Goal: Task Accomplishment & Management: Use online tool/utility

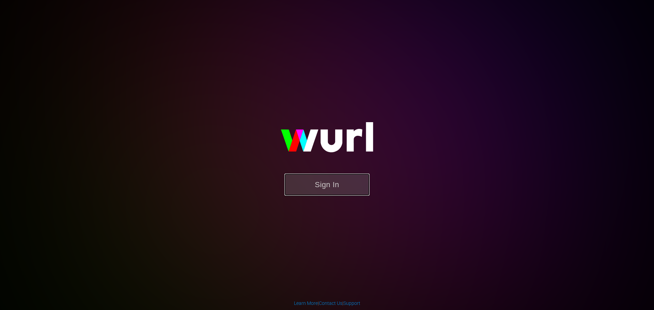
click at [330, 189] on button "Sign In" at bounding box center [326, 185] width 85 height 22
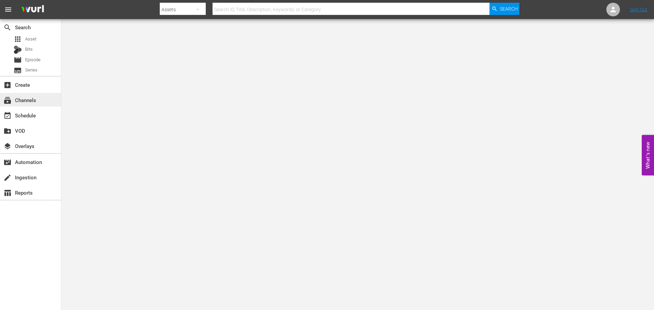
click at [44, 101] on div "subscriptions Channels" at bounding box center [30, 100] width 61 height 14
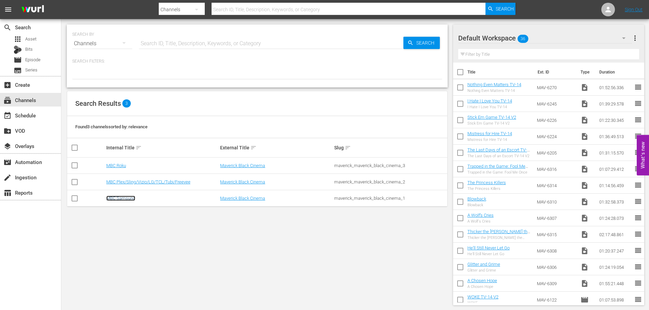
click at [128, 197] on link "MBC Samsung" at bounding box center [120, 198] width 29 height 5
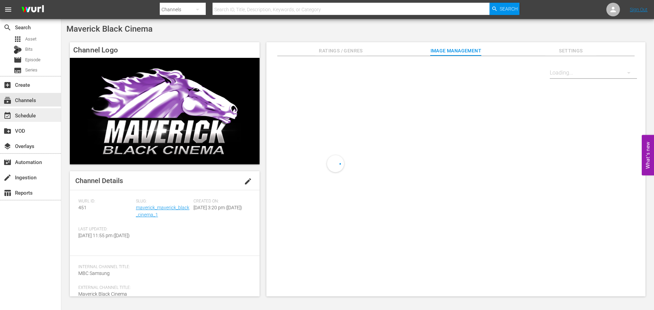
click at [33, 118] on div "event_available Schedule" at bounding box center [19, 114] width 38 height 6
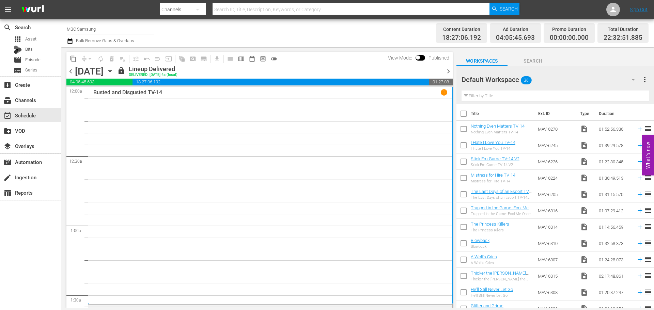
click at [114, 72] on icon "button" at bounding box center [109, 70] width 7 height 7
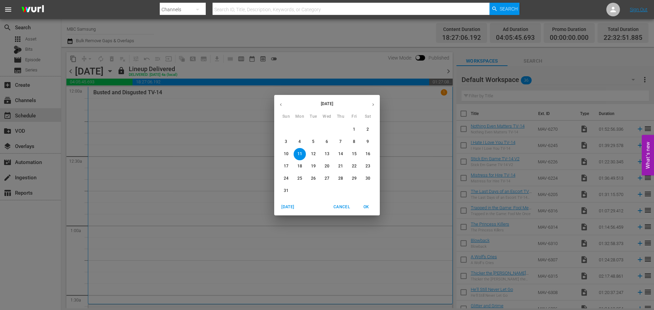
click at [375, 108] on button "button" at bounding box center [372, 104] width 13 height 13
click at [286, 164] on p "21" at bounding box center [286, 166] width 5 height 6
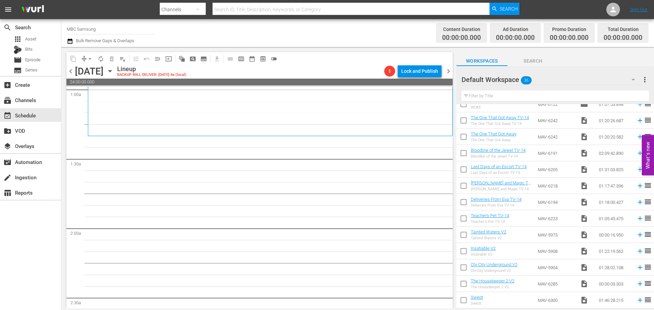
scroll to position [238, 0]
click at [541, 78] on div "Default Workspace 36" at bounding box center [552, 79] width 180 height 19
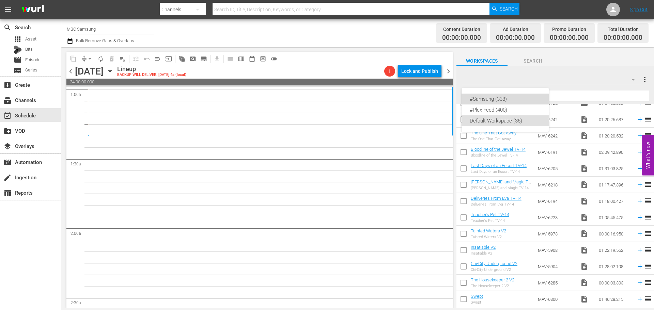
click at [524, 100] on div "#Samsung (338)" at bounding box center [505, 99] width 71 height 11
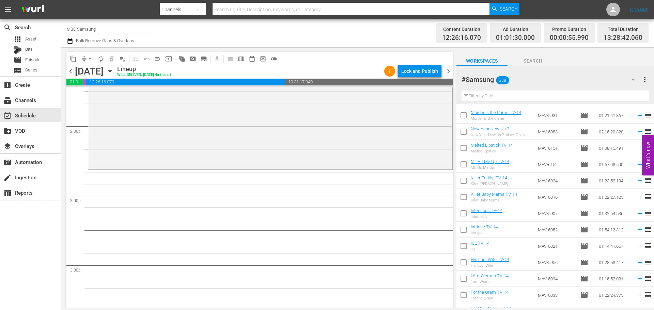
scroll to position [1284, 0]
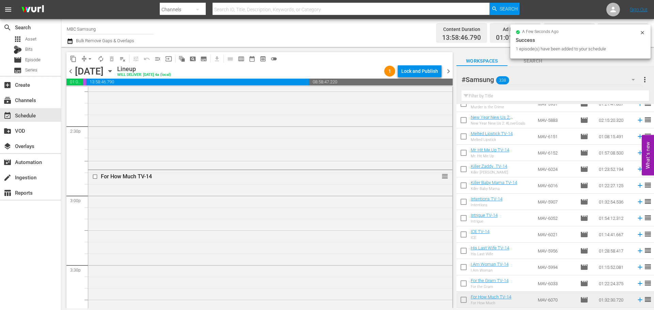
drag, startPoint x: 167, startPoint y: 214, endPoint x: 284, endPoint y: 200, distance: 117.3
click at [167, 214] on div "For How Much TV-14 reorder" at bounding box center [270, 276] width 364 height 212
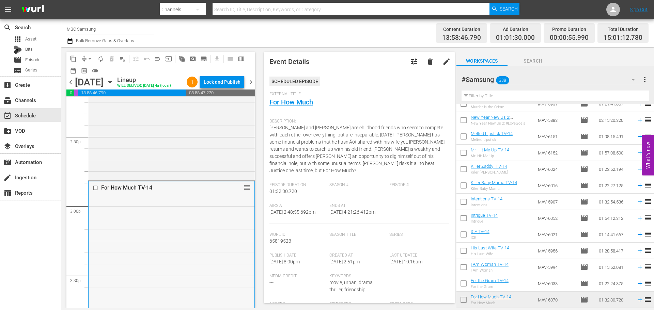
click at [133, 194] on div "For How Much TV-14 reorder" at bounding box center [172, 188] width 166 height 13
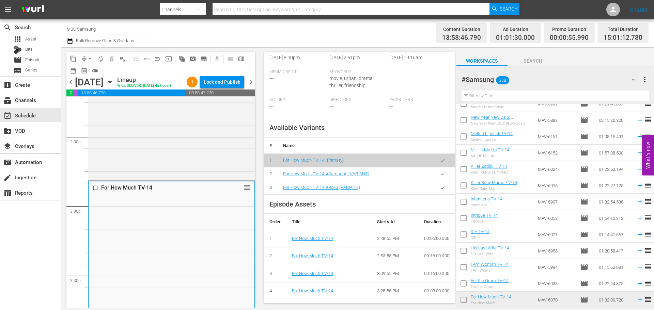
click at [440, 173] on icon "button" at bounding box center [442, 174] width 5 height 5
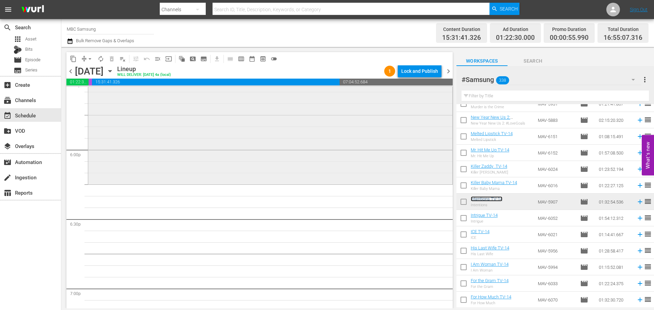
scroll to position [2486, 0]
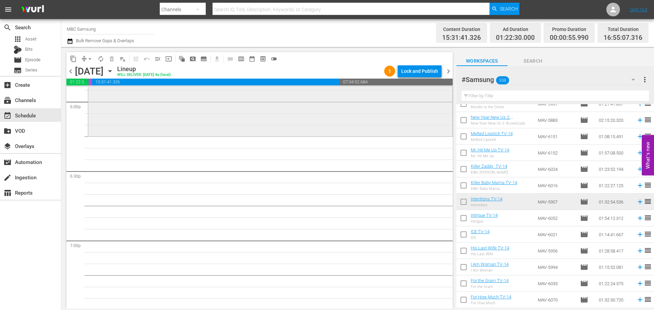
click at [201, 104] on div "Intentions TV-14 reorder" at bounding box center [270, 28] width 364 height 213
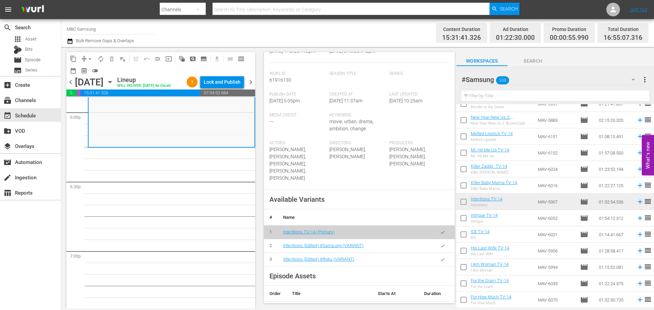
scroll to position [170, 0]
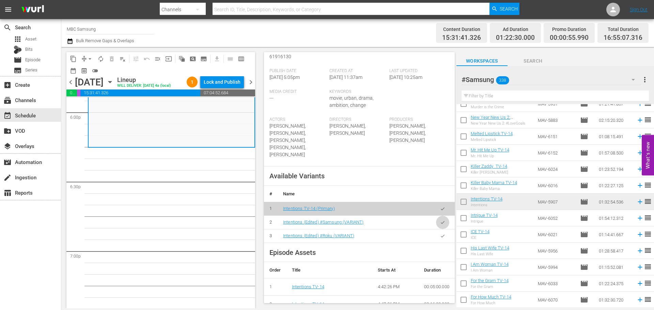
click at [440, 220] on icon "button" at bounding box center [442, 222] width 5 height 5
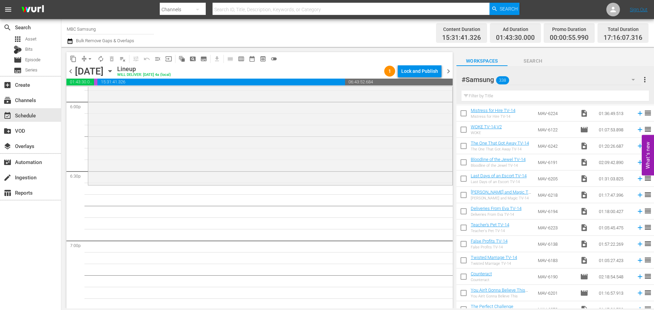
scroll to position [0, 0]
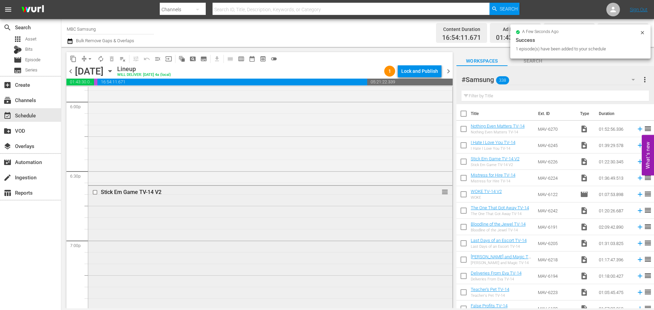
click at [203, 212] on div "Stick Em Game TV-14 V2 reorder" at bounding box center [270, 280] width 364 height 189
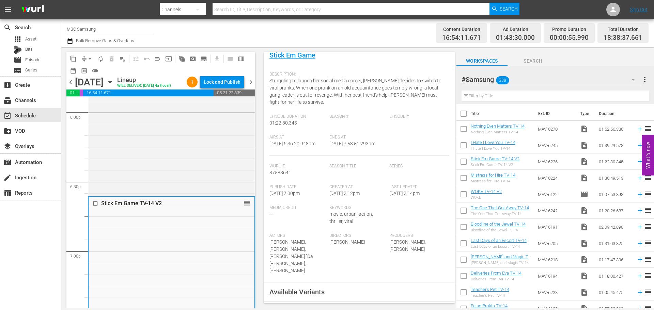
scroll to position [136, 0]
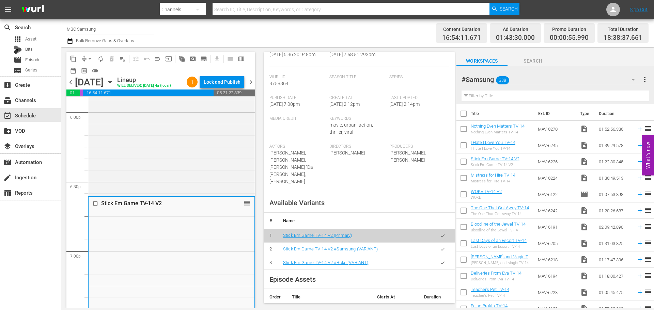
click at [436, 244] on button "button" at bounding box center [442, 249] width 13 height 13
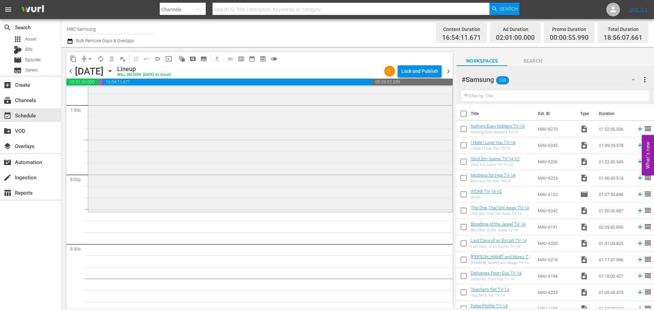
scroll to position [2759, 0]
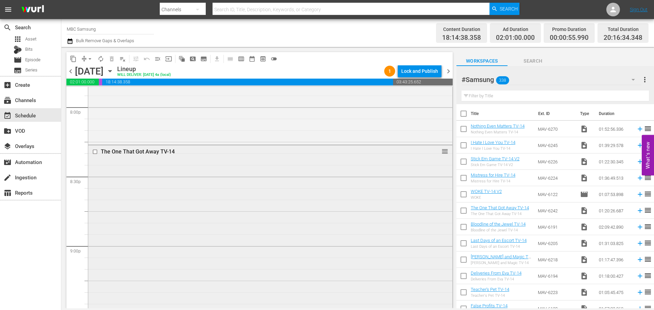
click at [160, 162] on div "The One That Got Away TV-14 reorder" at bounding box center [270, 237] width 364 height 184
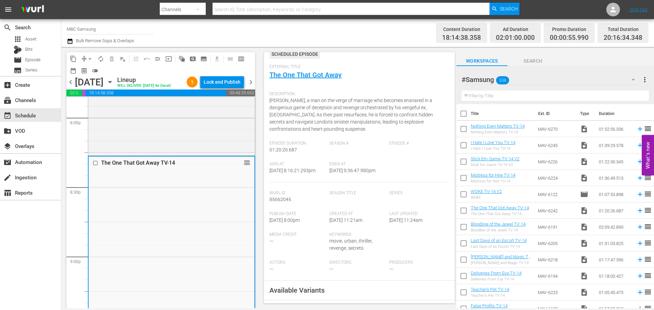
scroll to position [170, 0]
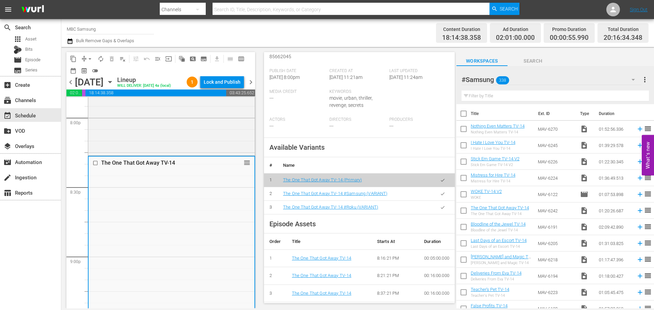
click at [440, 197] on icon "button" at bounding box center [442, 193] width 5 height 5
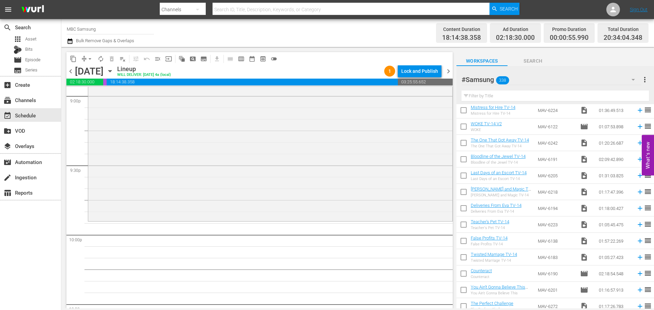
scroll to position [68, 0]
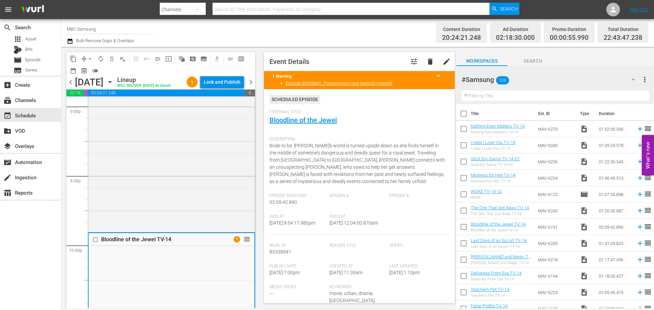
scroll to position [204, 0]
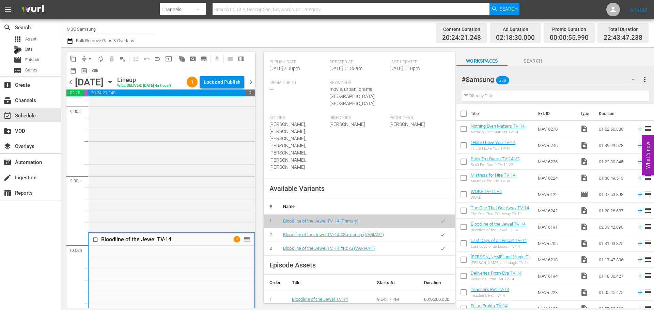
click at [436, 229] on button "button" at bounding box center [442, 235] width 13 height 13
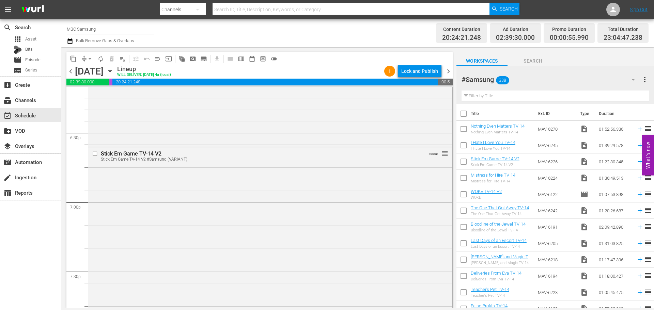
scroll to position [2524, 0]
click at [412, 74] on div "Lock and Publish" at bounding box center [419, 71] width 37 height 12
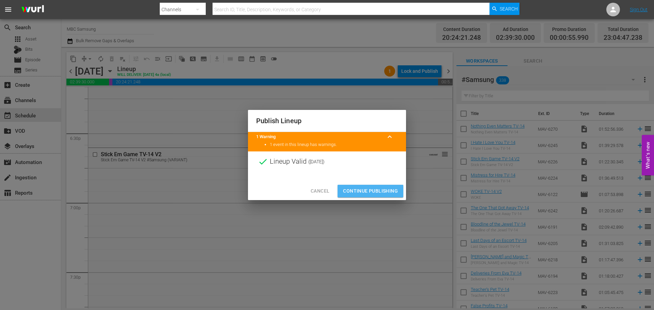
click at [373, 191] on span "Continue Publishing" at bounding box center [370, 191] width 55 height 9
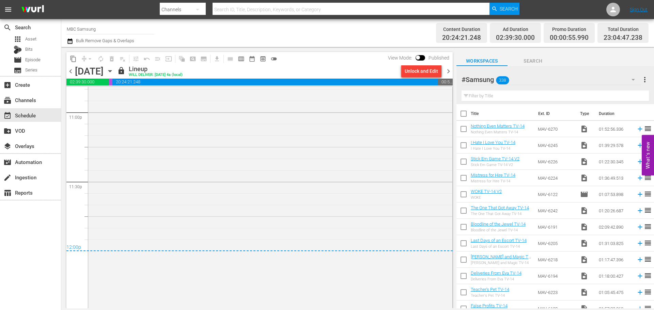
scroll to position [3171, 0]
click at [446, 67] on span "chevron_right" at bounding box center [448, 71] width 9 height 9
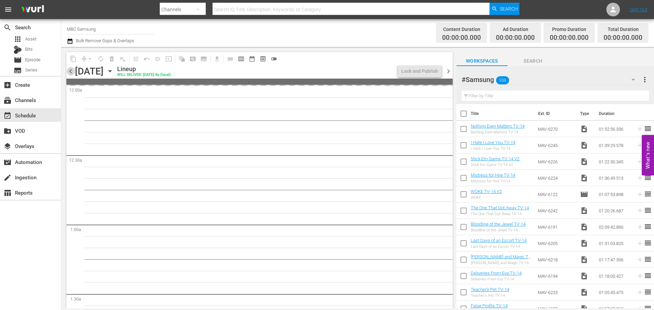
click at [69, 71] on span "chevron_left" at bounding box center [70, 71] width 9 height 9
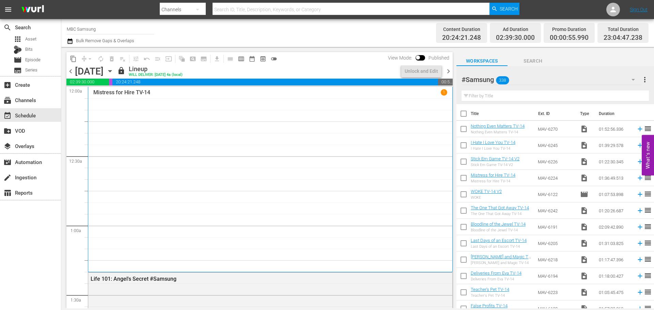
click at [450, 68] on span "chevron_right" at bounding box center [448, 71] width 9 height 9
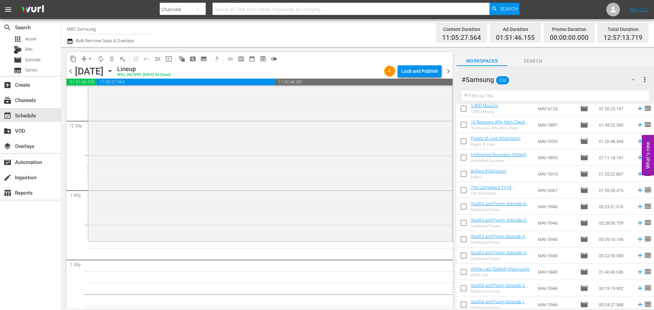
scroll to position [1601, 0]
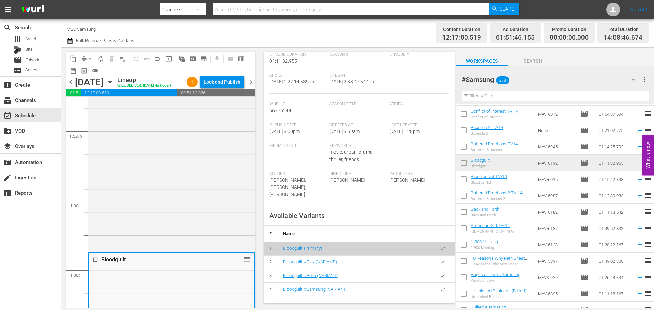
scroll to position [102, 0]
click at [436, 286] on button "button" at bounding box center [442, 289] width 13 height 13
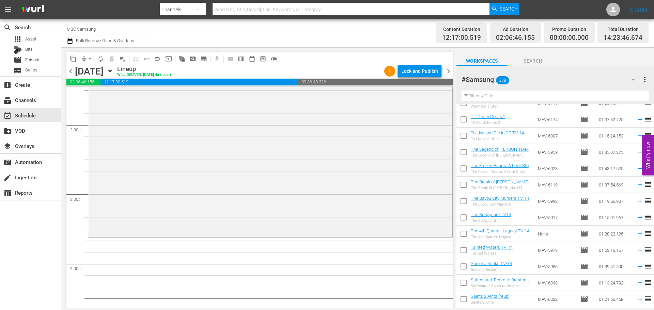
scroll to position [1022, 0]
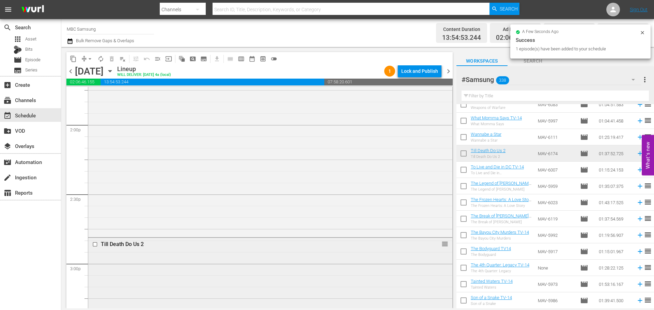
click at [217, 249] on div "Till Death Do Us 2 reorder" at bounding box center [270, 244] width 364 height 13
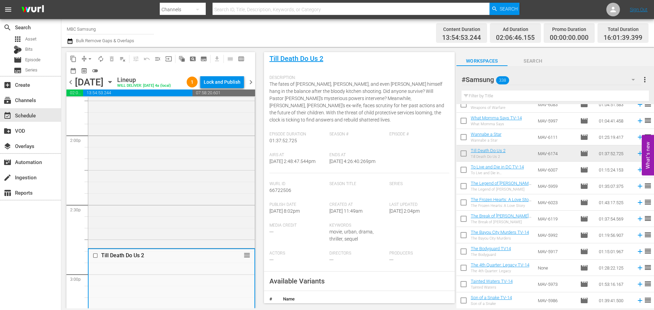
scroll to position [170, 0]
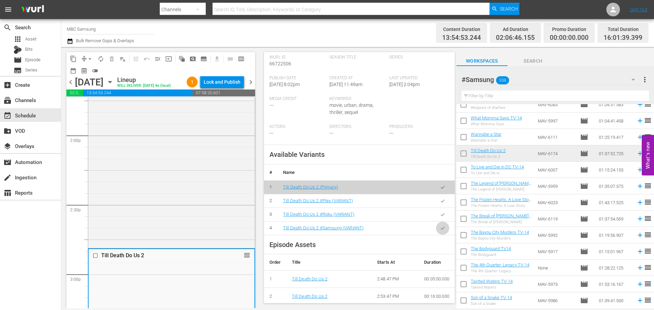
click at [440, 229] on icon "button" at bounding box center [442, 228] width 5 height 5
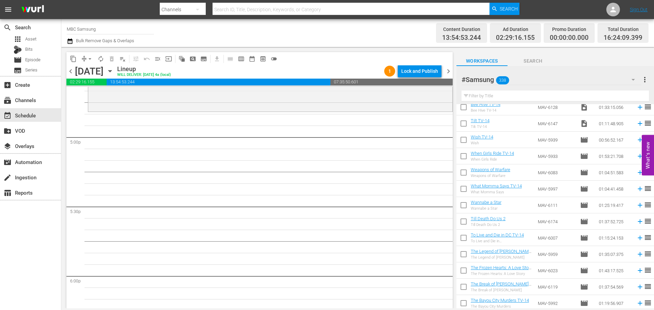
scroll to position [2316, 0]
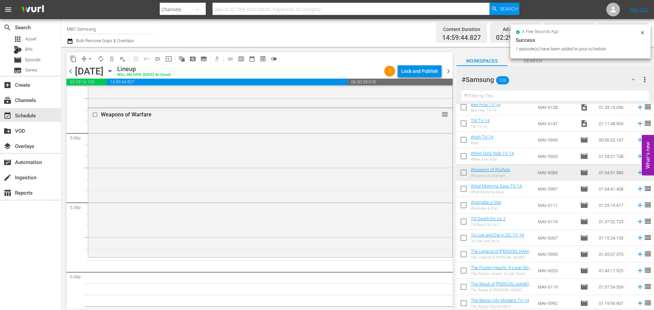
click at [229, 171] on div "Weapons of Warfare reorder" at bounding box center [270, 182] width 364 height 148
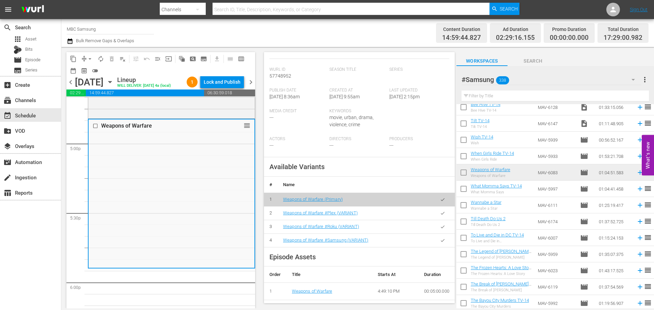
scroll to position [170, 0]
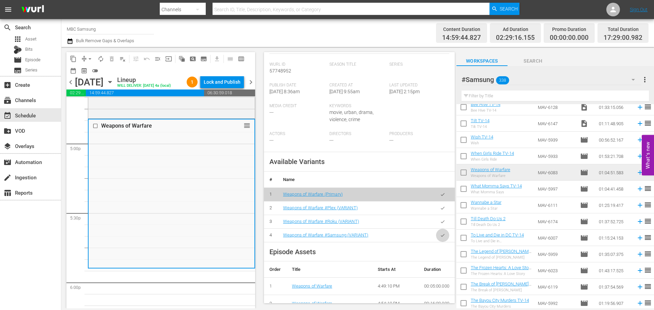
click at [436, 238] on button "button" at bounding box center [442, 235] width 13 height 13
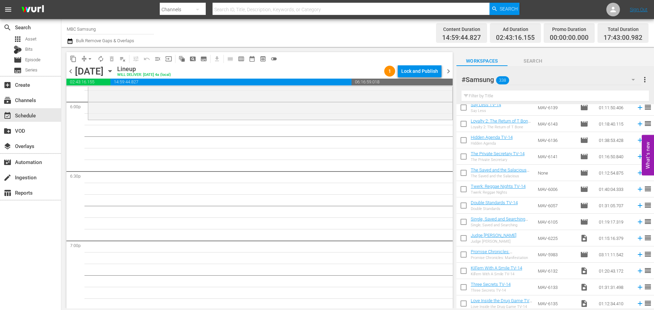
scroll to position [613, 0]
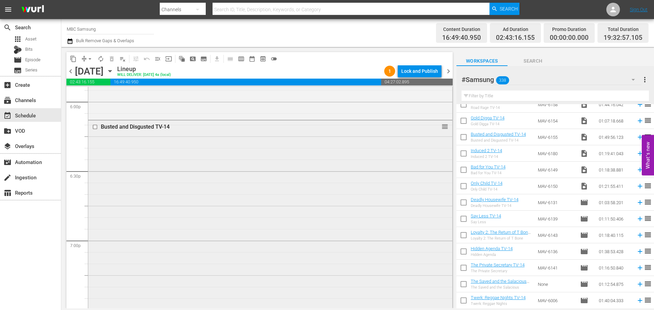
click at [211, 193] on div "Busted and Disgusted TV-14 reorder" at bounding box center [270, 247] width 364 height 253
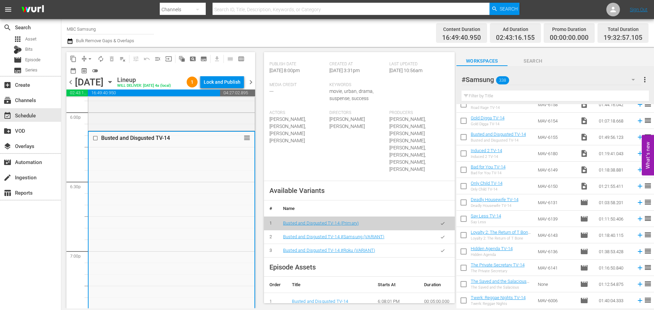
scroll to position [170, 0]
click at [440, 234] on icon "button" at bounding box center [442, 236] width 5 height 5
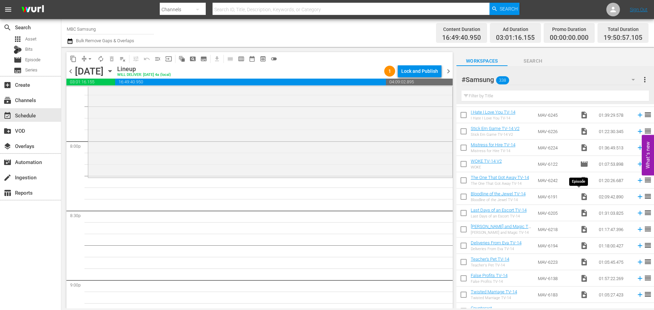
scroll to position [0, 0]
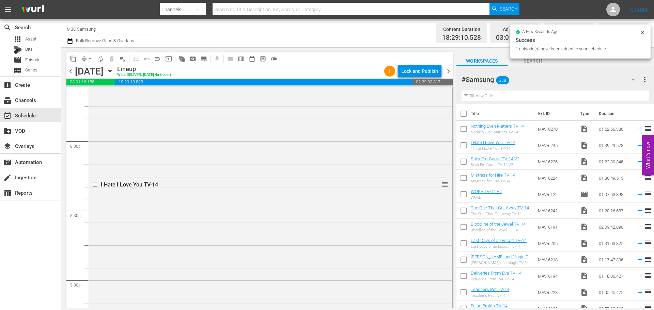
click at [234, 216] on div "I Hate I Love You TV-14 reorder" at bounding box center [270, 292] width 364 height 229
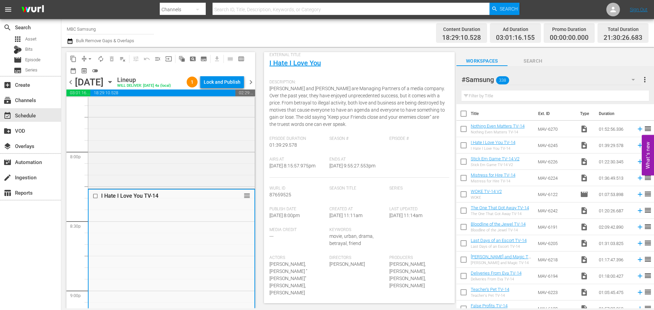
scroll to position [136, 0]
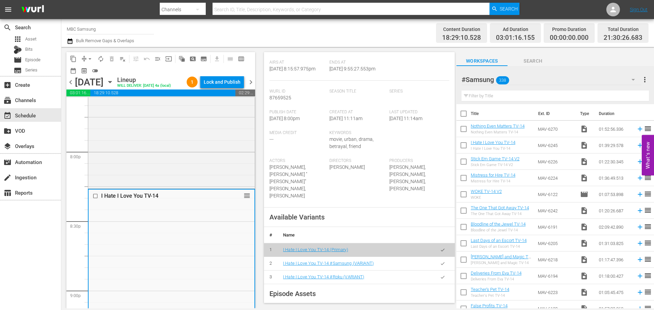
click at [440, 264] on icon "button" at bounding box center [442, 263] width 5 height 5
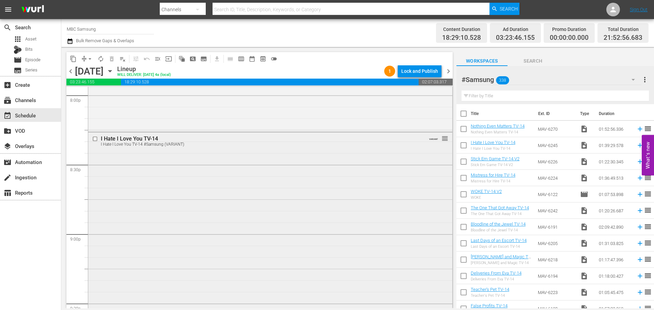
scroll to position [2963, 0]
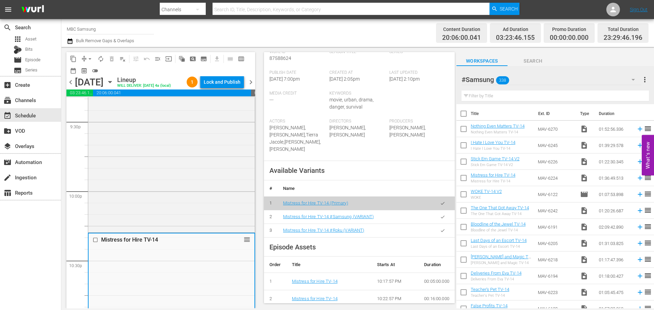
scroll to position [170, 0]
click at [440, 217] on icon "button" at bounding box center [442, 215] width 5 height 5
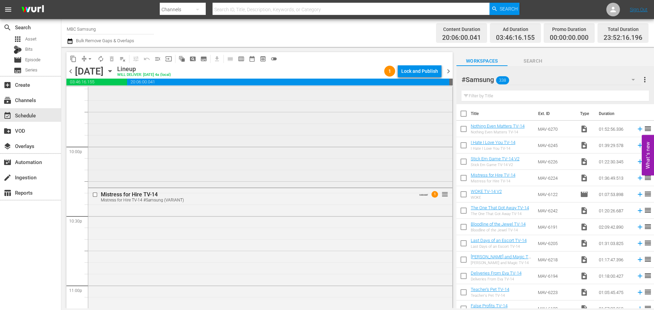
scroll to position [2983, 0]
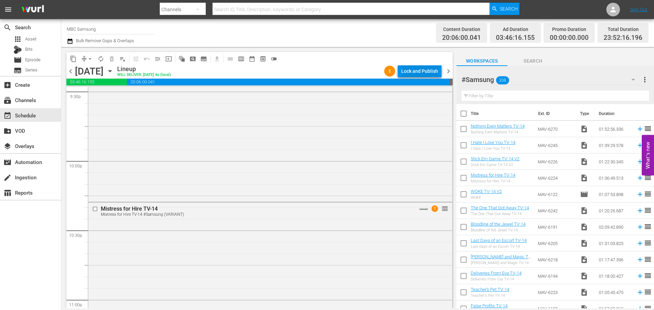
click at [428, 73] on div "Lock and Publish" at bounding box center [419, 71] width 37 height 12
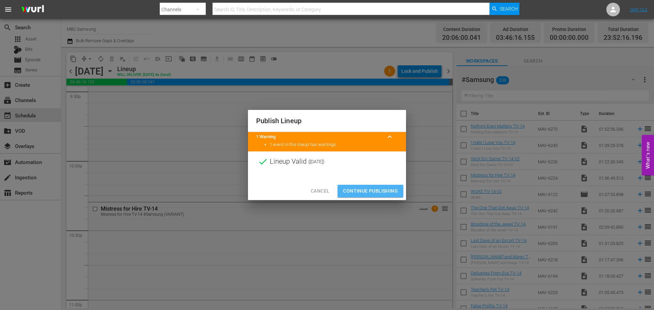
click at [371, 190] on span "Continue Publishing" at bounding box center [370, 191] width 55 height 9
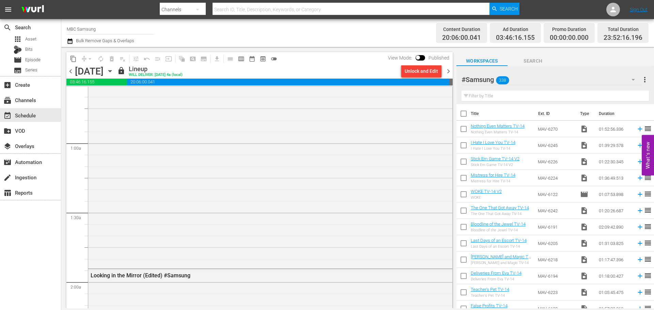
scroll to position [0, 0]
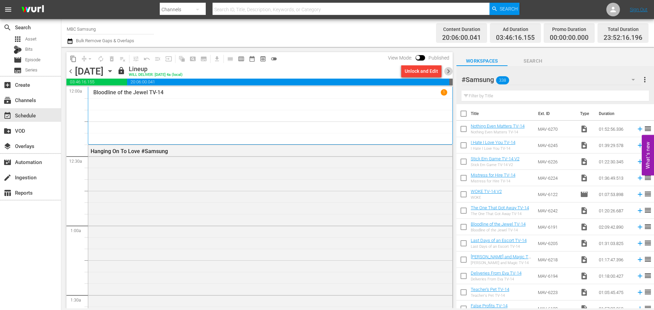
click at [448, 73] on span "chevron_right" at bounding box center [448, 71] width 9 height 9
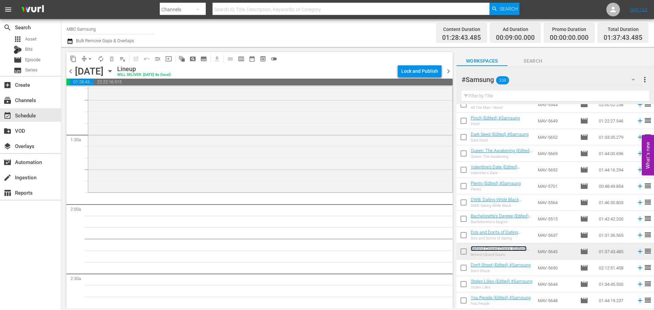
scroll to position [170, 0]
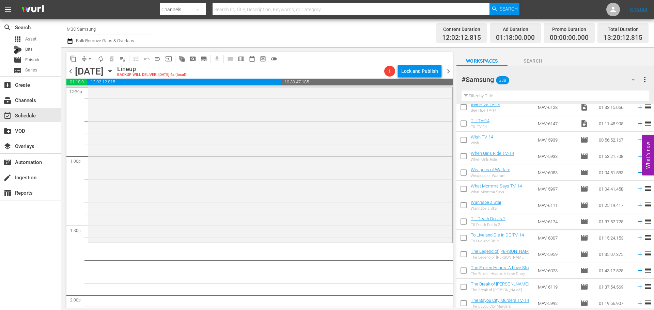
scroll to position [920, 0]
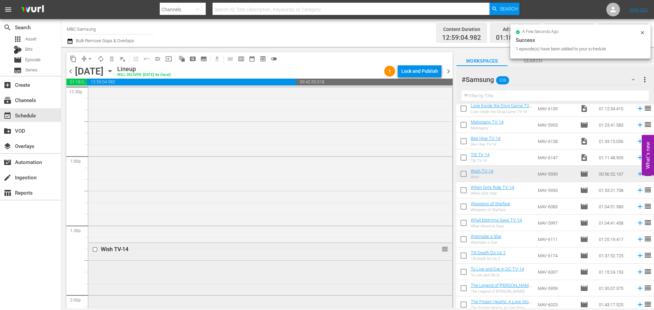
click at [291, 260] on div "Wish TV-14 reorder" at bounding box center [270, 308] width 364 height 130
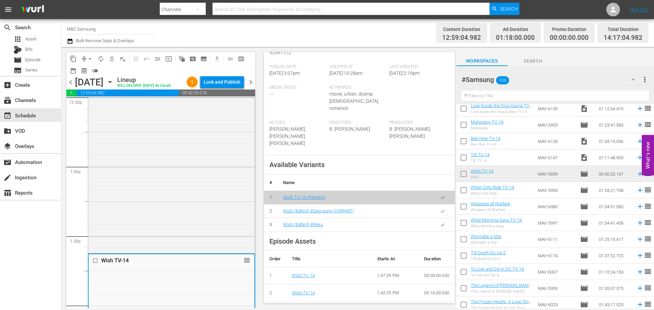
scroll to position [170, 0]
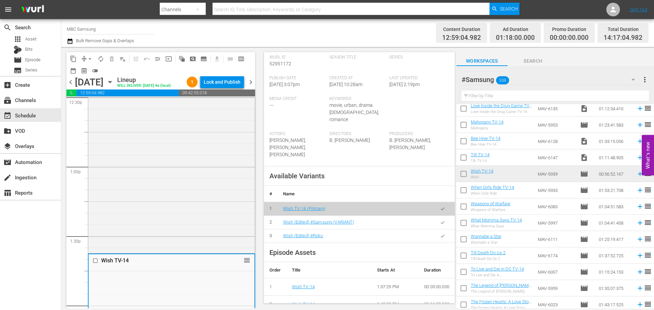
click at [440, 224] on icon "button" at bounding box center [442, 222] width 5 height 5
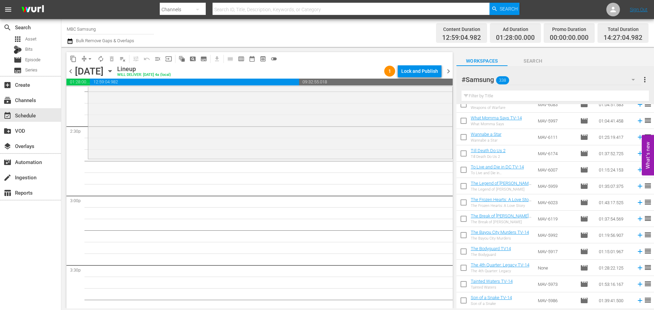
scroll to position [988, 0]
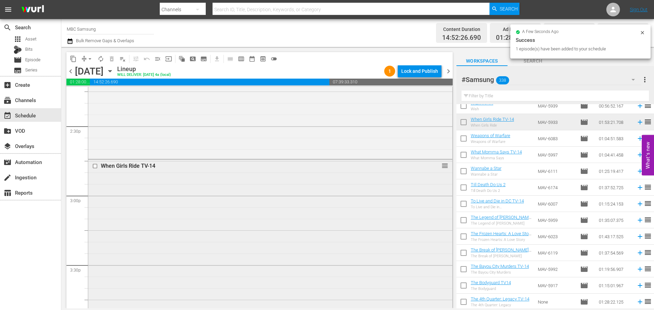
click at [225, 207] on div "When Girls Ride TV-14 reorder" at bounding box center [270, 290] width 364 height 261
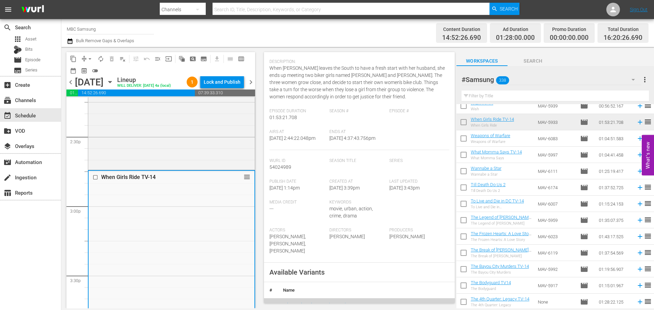
scroll to position [272, 0]
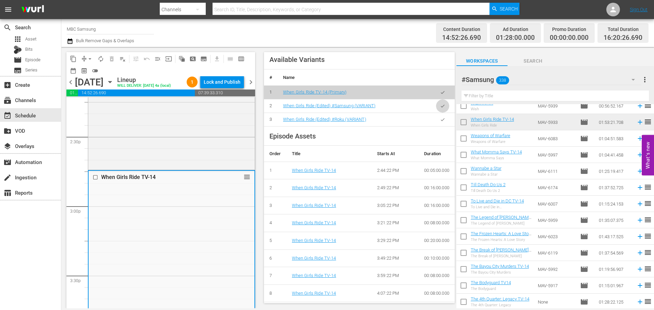
click at [441, 110] on button "button" at bounding box center [442, 105] width 13 height 13
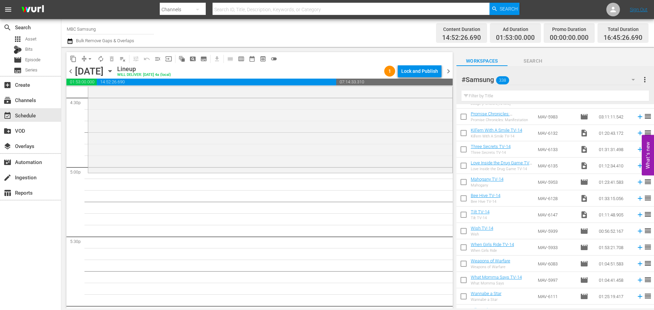
scroll to position [851, 0]
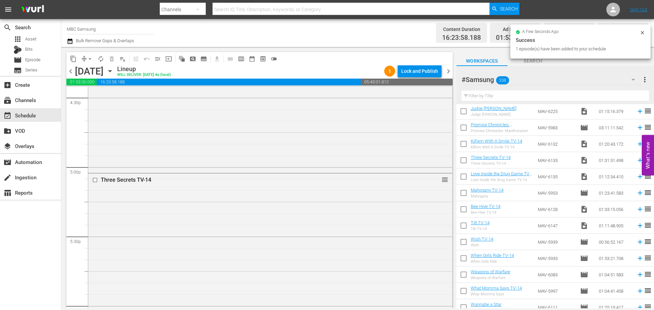
click at [289, 212] on div "Three Secrets TV-14 reorder" at bounding box center [270, 279] width 364 height 210
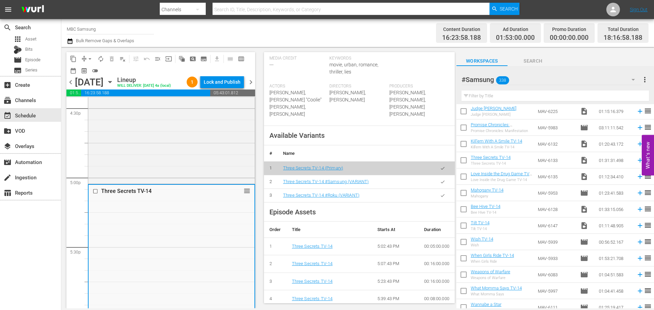
scroll to position [204, 0]
click at [436, 188] on button "button" at bounding box center [442, 181] width 13 height 13
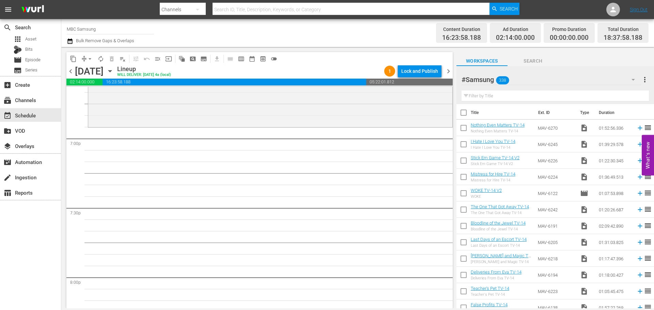
scroll to position [0, 0]
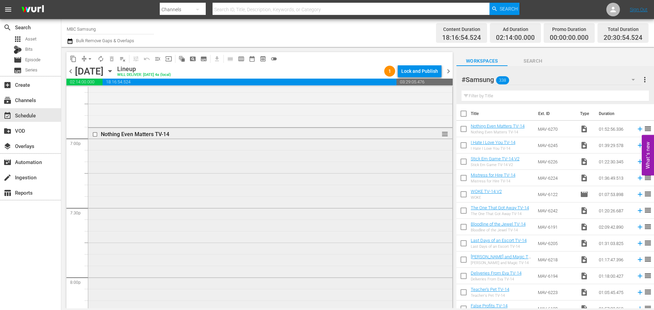
click at [112, 163] on div "Nothing Even Matters TV-14 reorder" at bounding box center [270, 258] width 364 height 260
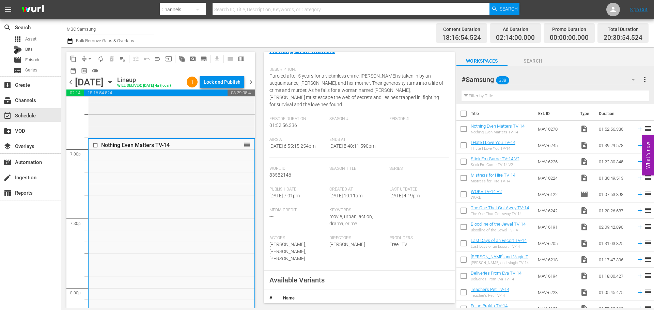
scroll to position [204, 0]
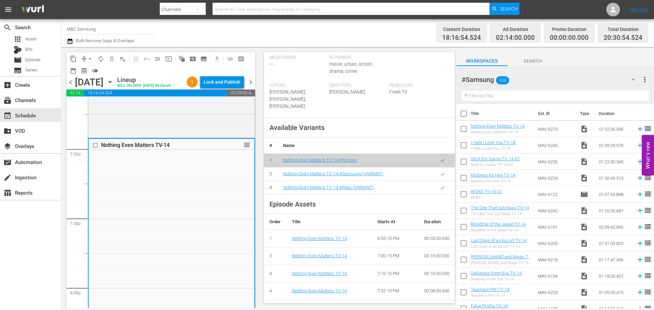
click at [440, 172] on icon "button" at bounding box center [442, 174] width 5 height 5
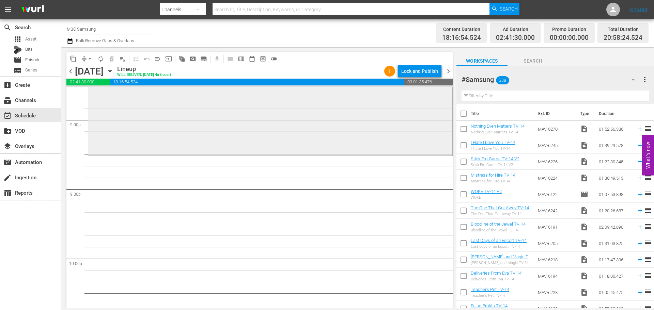
scroll to position [2895, 0]
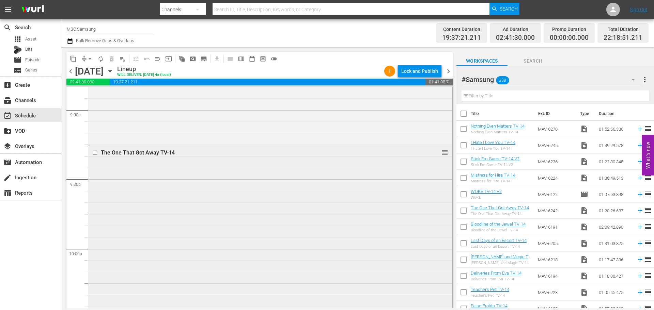
click at [211, 204] on div "The One That Got Away TV-14 reorder" at bounding box center [270, 238] width 364 height 184
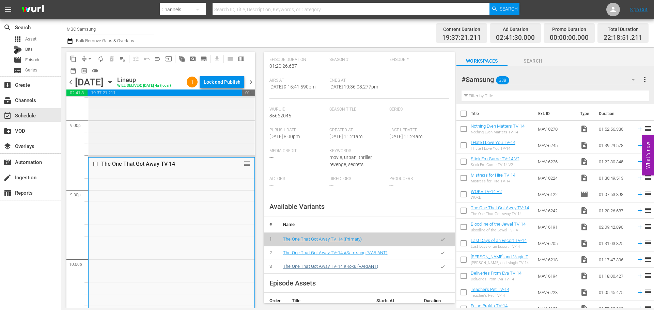
scroll to position [204, 0]
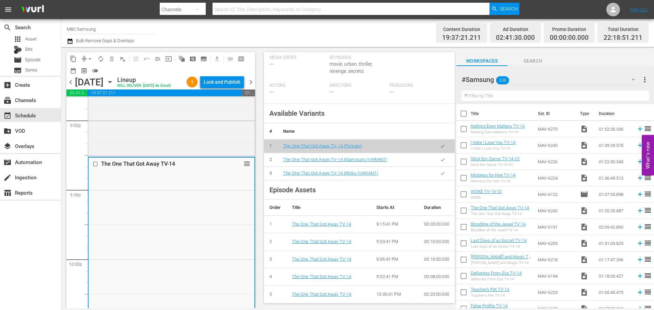
click at [436, 167] on button "button" at bounding box center [442, 159] width 13 height 13
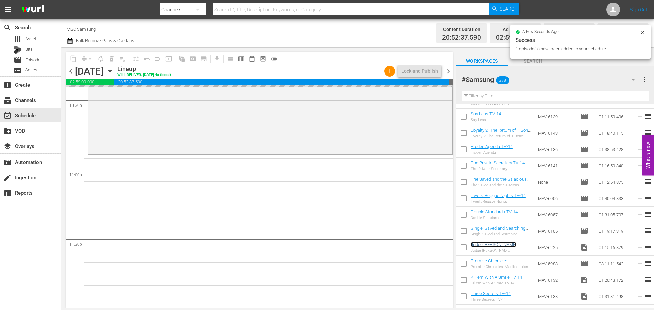
scroll to position [3113, 0]
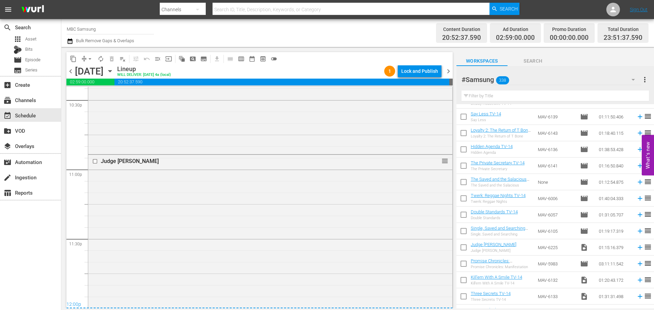
click at [226, 215] on div "Judge [PERSON_NAME] reorder" at bounding box center [270, 241] width 364 height 172
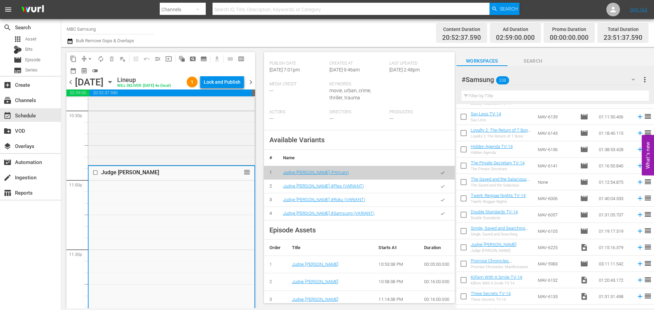
scroll to position [204, 0]
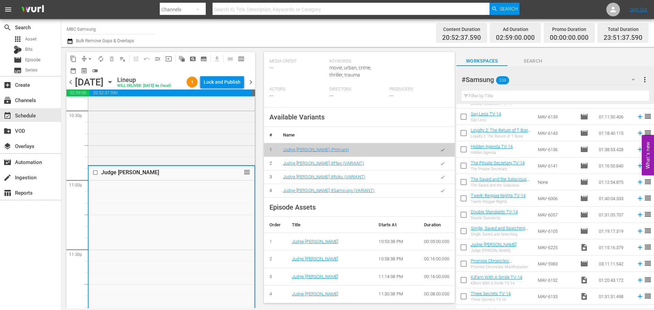
click at [440, 198] on button "button" at bounding box center [442, 190] width 13 height 13
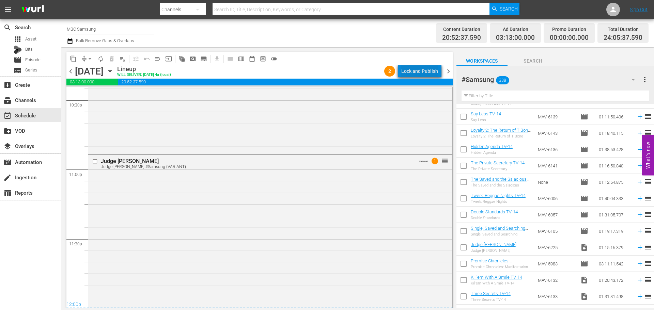
click at [425, 71] on div "Lock and Publish" at bounding box center [419, 71] width 37 height 12
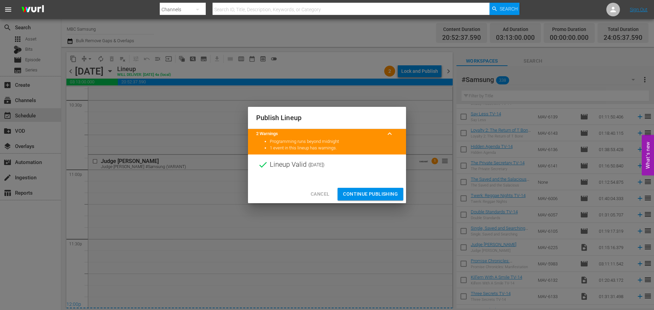
click at [370, 193] on span "Continue Publishing" at bounding box center [370, 194] width 55 height 9
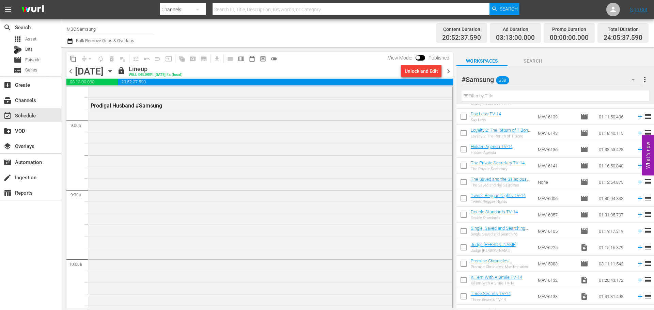
scroll to position [0, 0]
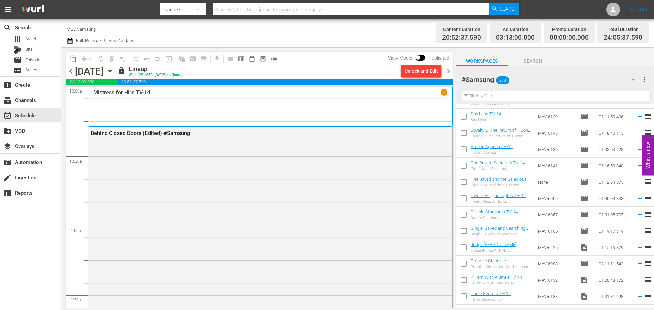
click at [448, 69] on span "chevron_right" at bounding box center [448, 71] width 9 height 9
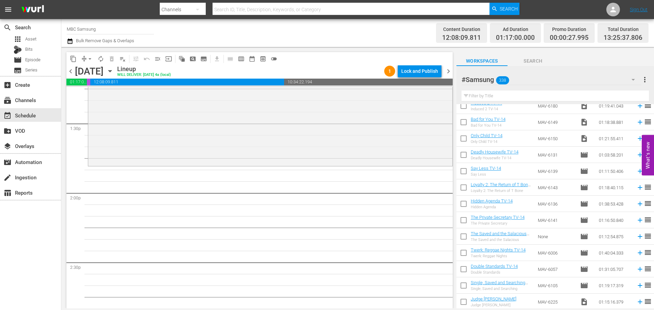
scroll to position [593, 0]
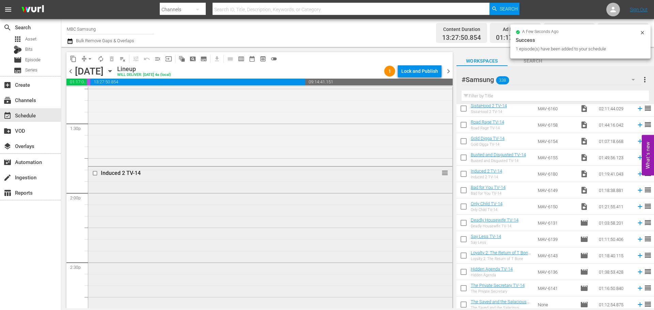
click at [262, 198] on div "Induced 2 TV-14 reorder" at bounding box center [270, 258] width 364 height 183
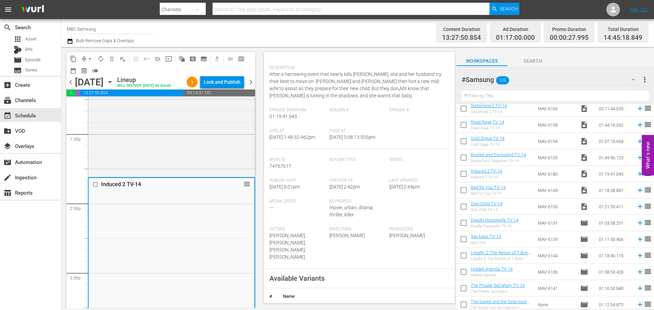
scroll to position [170, 0]
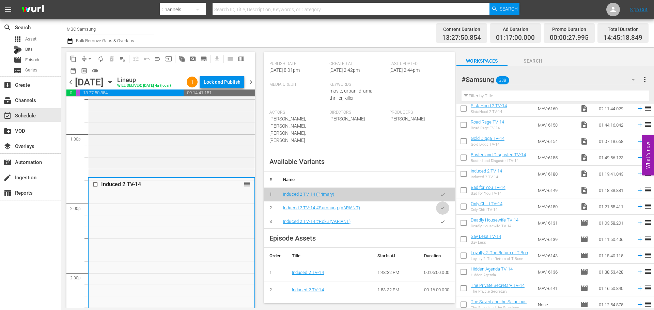
click at [440, 210] on button "button" at bounding box center [442, 208] width 13 height 13
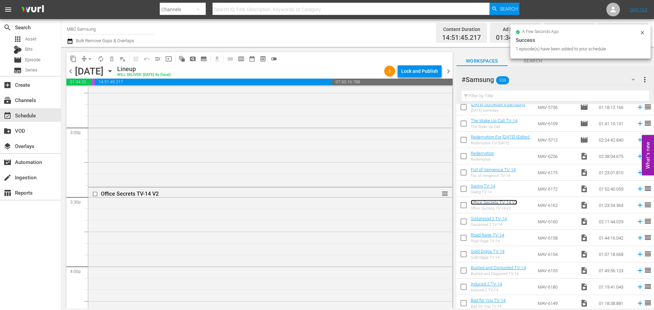
scroll to position [456, 0]
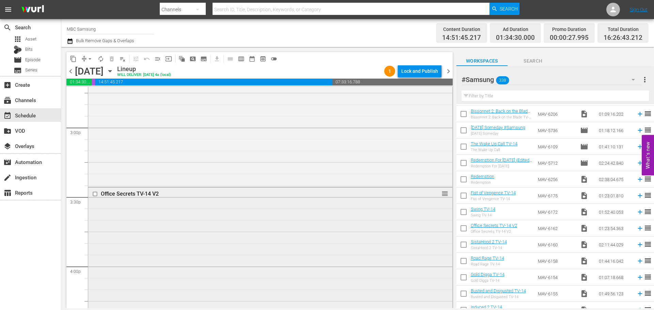
click at [302, 213] on div "Office Secrets TV-14 V2 reorder" at bounding box center [270, 284] width 364 height 192
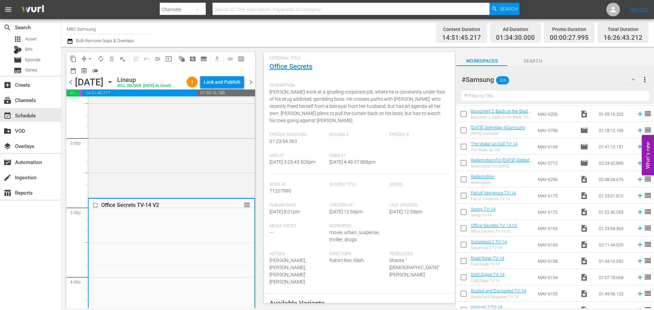
scroll to position [102, 0]
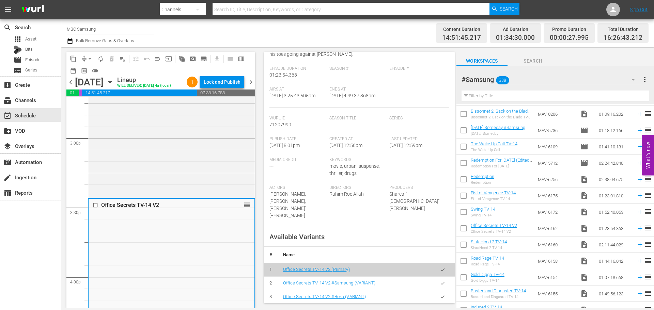
drag, startPoint x: 438, startPoint y: 287, endPoint x: 547, endPoint y: 248, distance: 115.9
click at [438, 286] on button "button" at bounding box center [442, 283] width 13 height 13
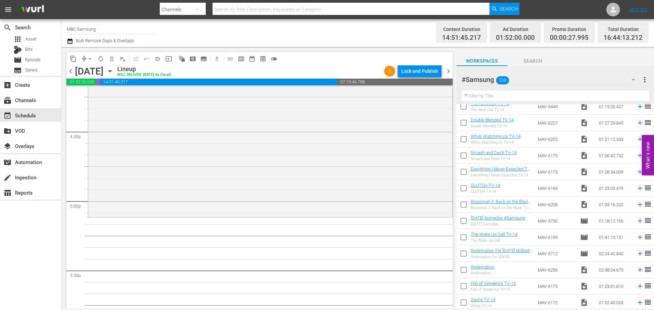
scroll to position [354, 0]
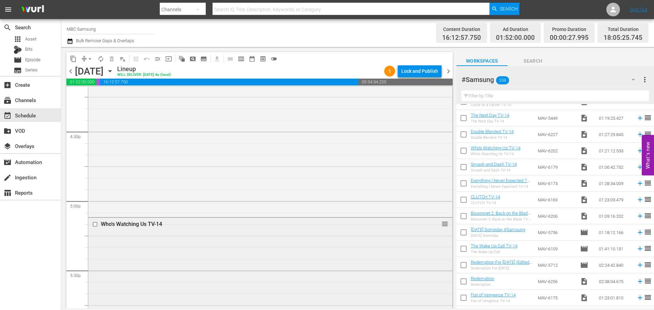
click at [224, 237] on div "Who's Watching Us TV-14 reorder" at bounding box center [270, 311] width 364 height 186
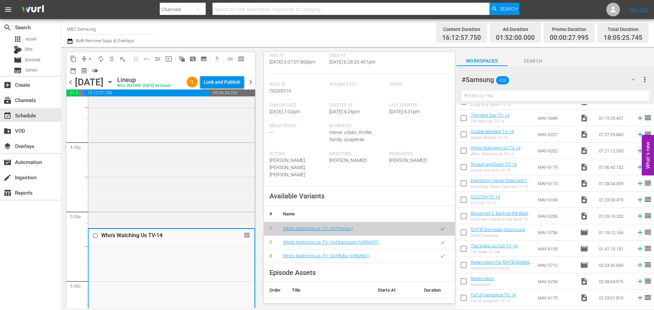
scroll to position [170, 0]
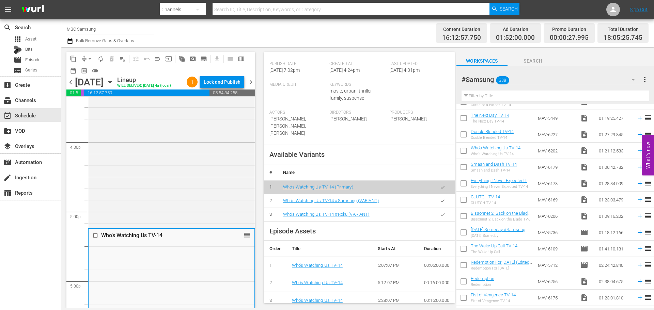
click at [440, 199] on icon "button" at bounding box center [442, 201] width 5 height 5
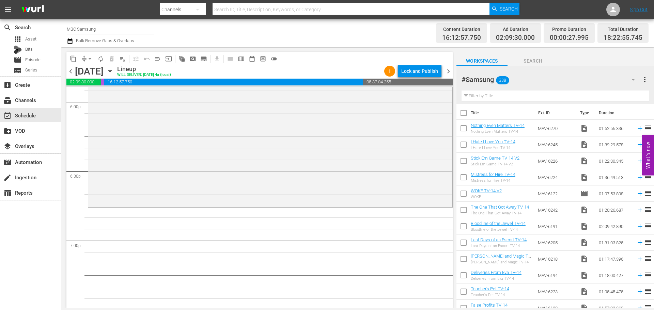
scroll to position [0, 0]
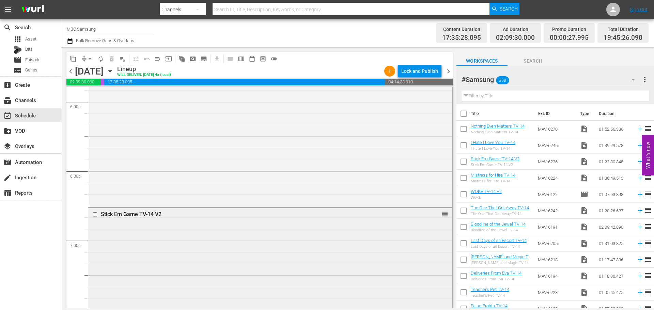
click at [206, 234] on div "Stick Em Game TV-14 V2 reorder" at bounding box center [270, 302] width 364 height 189
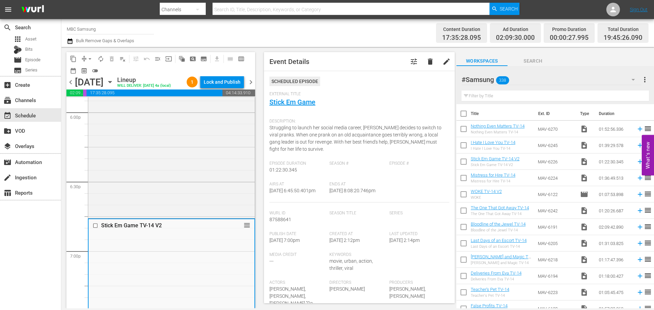
scroll to position [204, 0]
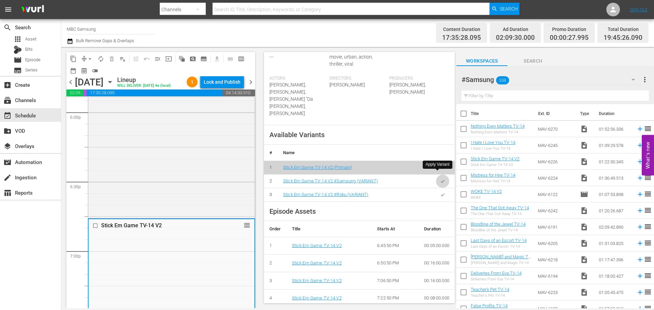
click at [441, 175] on button "button" at bounding box center [442, 181] width 13 height 13
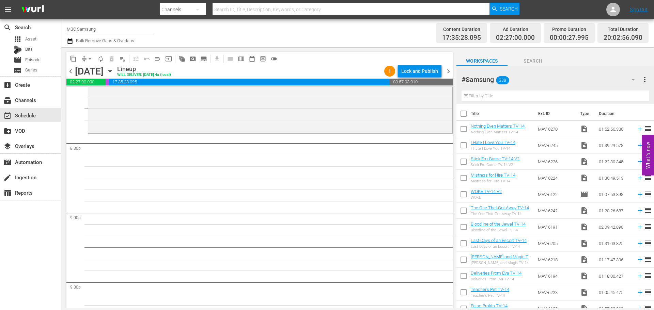
scroll to position [2793, 0]
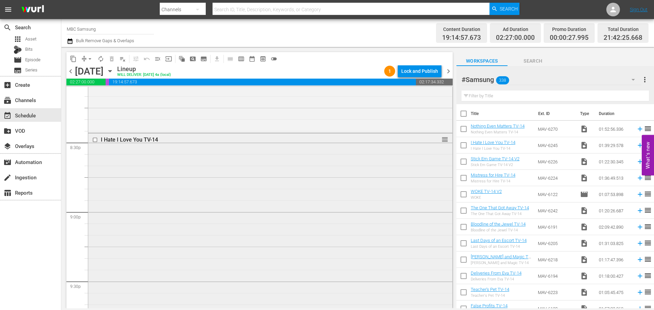
click at [195, 214] on div "I Hate I Love You TV-14 reorder" at bounding box center [270, 248] width 364 height 229
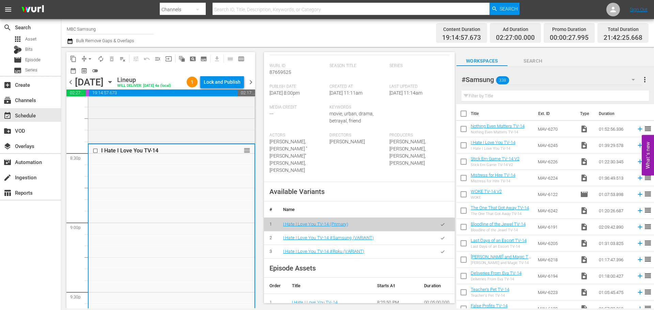
scroll to position [170, 0]
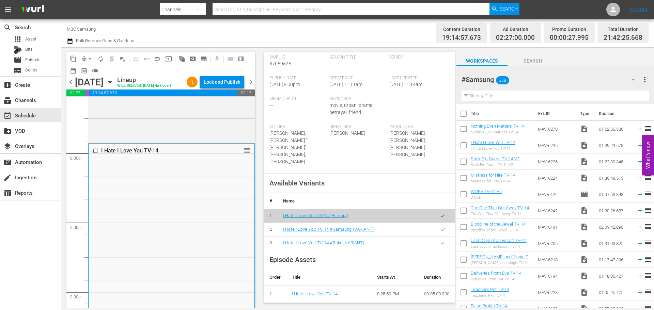
click at [436, 232] on button "button" at bounding box center [442, 229] width 13 height 13
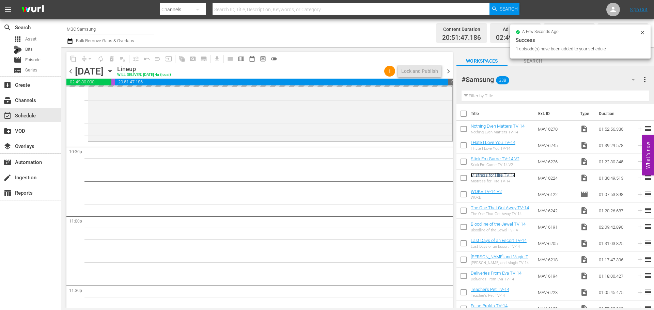
scroll to position [3113, 0]
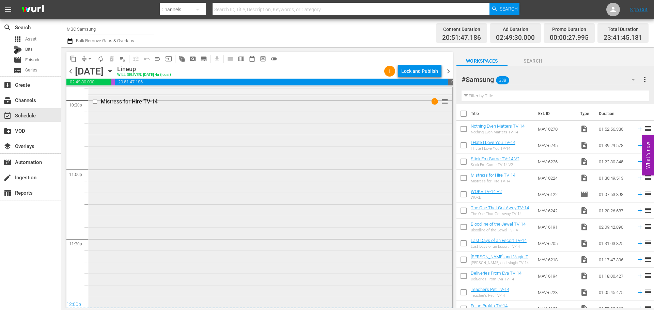
click at [265, 209] on div "Mistress for Hire TV-14 1 reorder" at bounding box center [270, 206] width 364 height 222
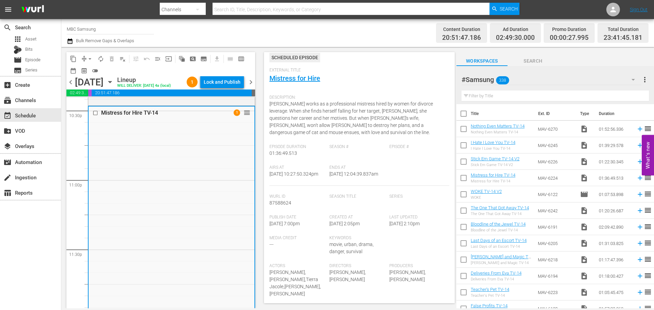
scroll to position [170, 0]
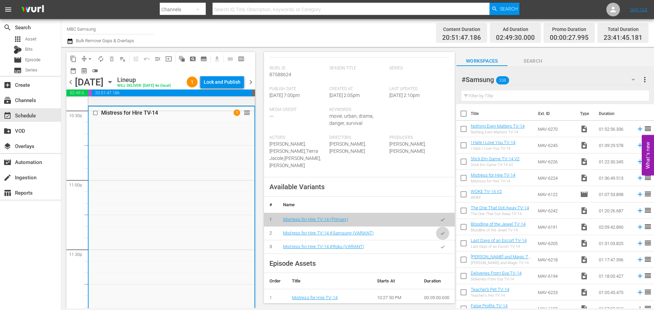
click at [440, 232] on icon "button" at bounding box center [442, 233] width 5 height 5
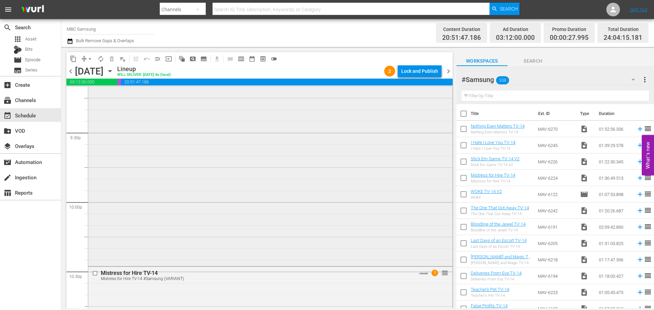
scroll to position [2938, 0]
click at [409, 66] on div "Lock and Publish" at bounding box center [419, 71] width 37 height 12
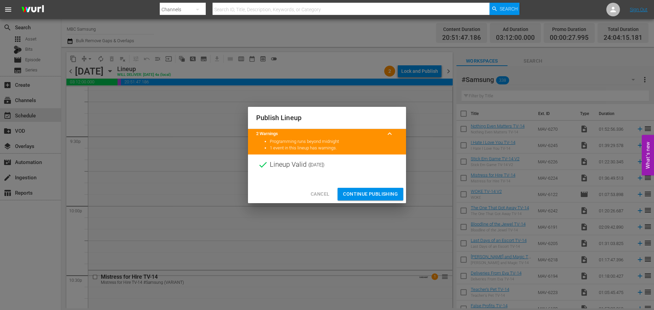
click at [374, 189] on button "Continue Publishing" at bounding box center [371, 194] width 66 height 13
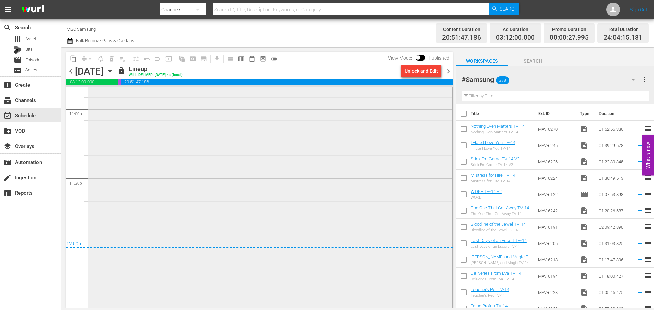
scroll to position [3176, 0]
drag, startPoint x: 445, startPoint y: 69, endPoint x: 455, endPoint y: 303, distance: 233.9
click at [445, 69] on span "chevron_right" at bounding box center [448, 71] width 9 height 9
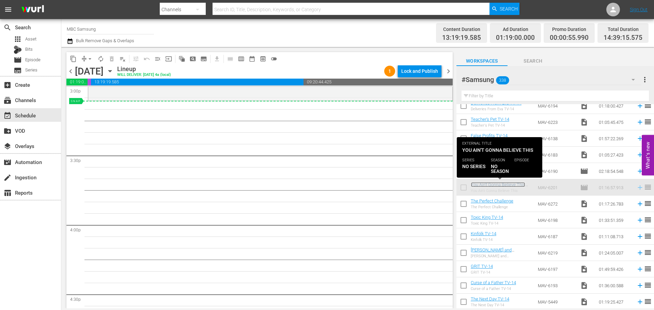
scroll to position [2071, 0]
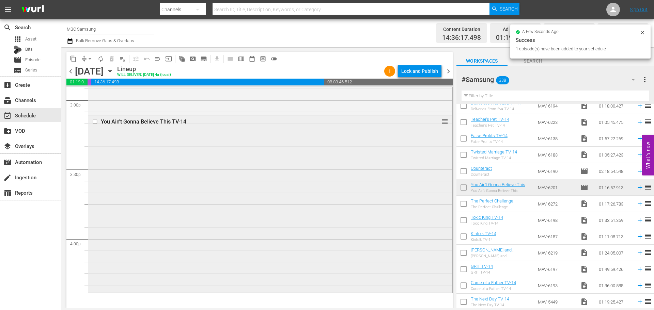
click at [215, 143] on div "You Ain't Gonna Believe This TV-14 reorder" at bounding box center [270, 203] width 364 height 176
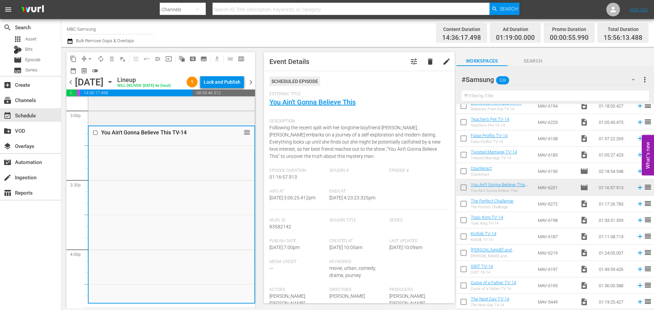
scroll to position [170, 0]
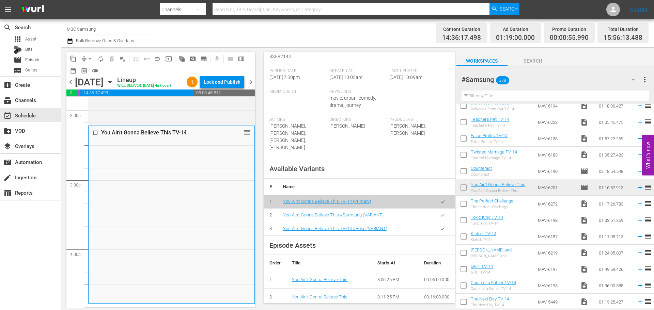
click at [440, 215] on icon "button" at bounding box center [442, 215] width 5 height 5
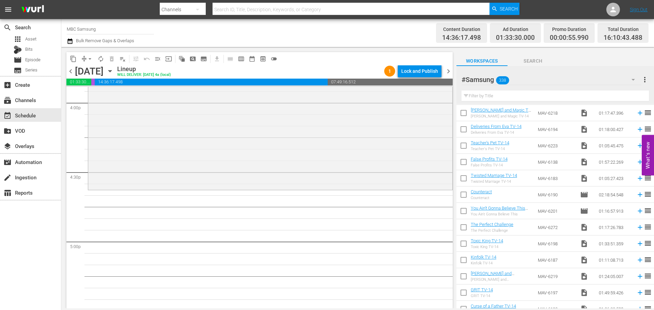
scroll to position [136, 0]
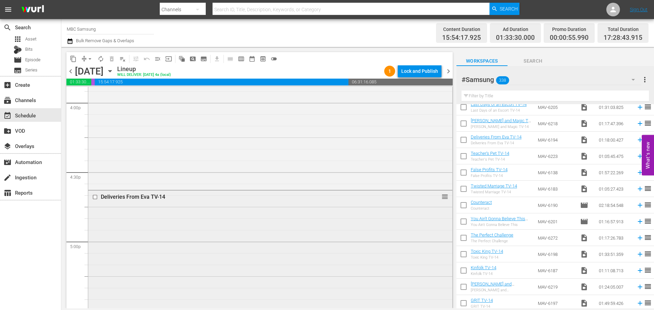
click at [231, 206] on div "Deliveries From Eva TV-14 reorder" at bounding box center [270, 280] width 364 height 178
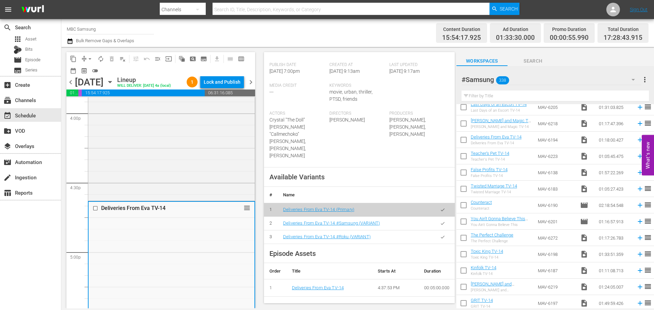
scroll to position [170, 0]
click at [440, 220] on icon "button" at bounding box center [442, 222] width 5 height 5
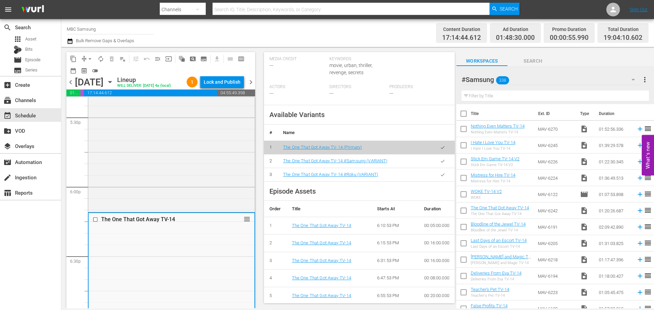
scroll to position [204, 0]
click at [437, 167] on button "button" at bounding box center [442, 159] width 13 height 13
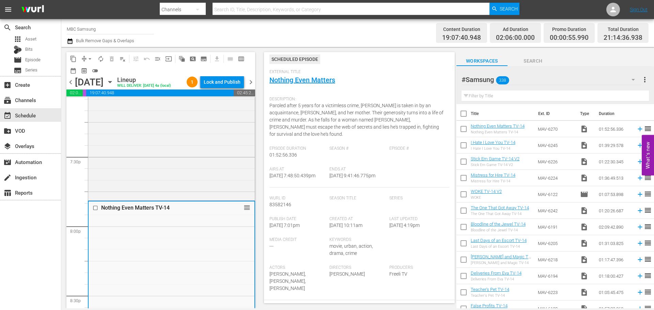
scroll to position [136, 0]
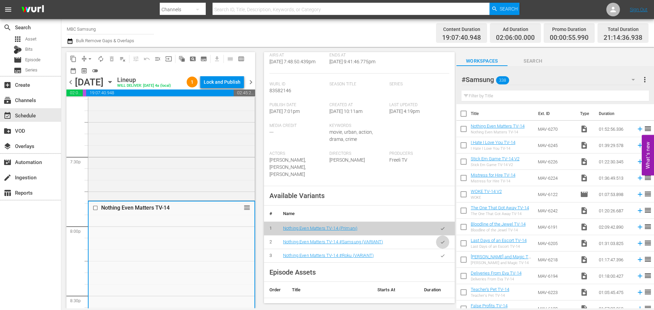
click at [440, 240] on icon "button" at bounding box center [442, 242] width 5 height 5
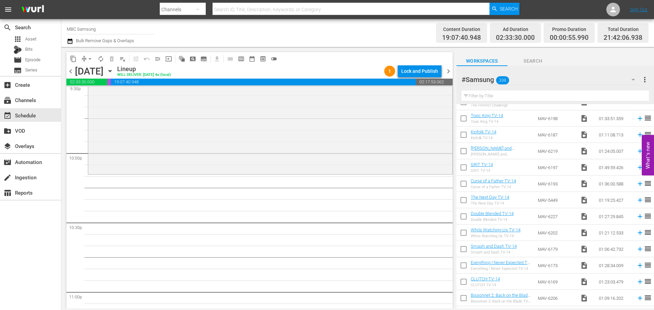
scroll to position [272, 0]
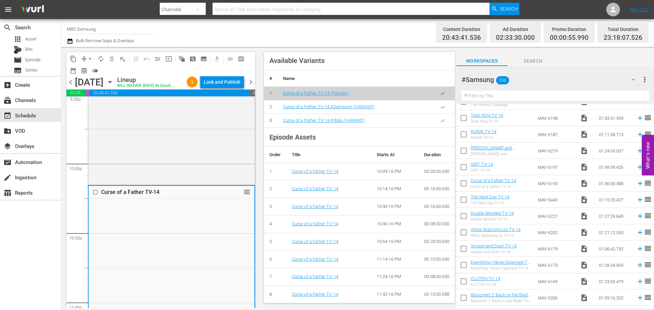
scroll to position [272, 0]
click at [440, 107] on icon "button" at bounding box center [442, 107] width 5 height 5
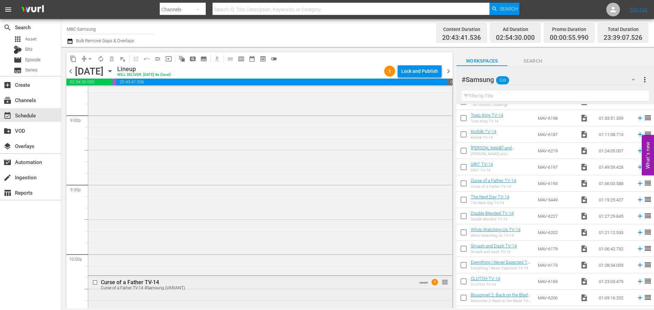
scroll to position [3060, 0]
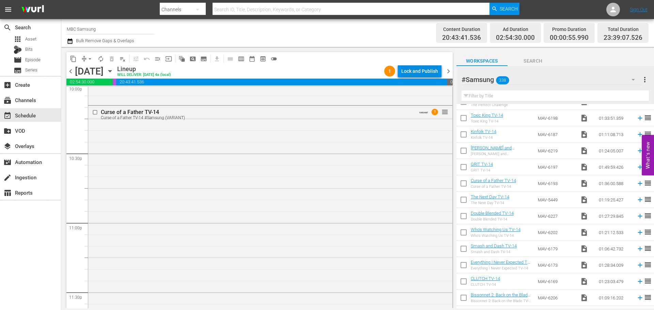
click at [420, 71] on div "Lock and Publish" at bounding box center [419, 71] width 37 height 12
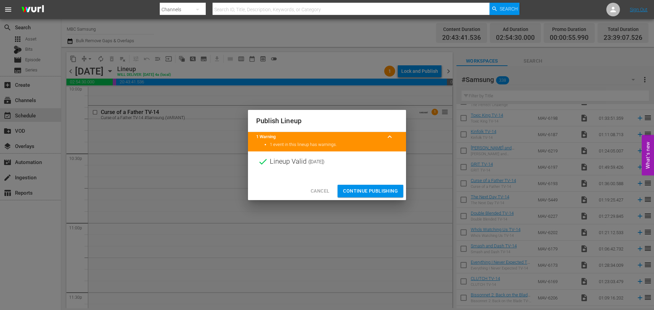
click at [363, 188] on span "Continue Publishing" at bounding box center [370, 191] width 55 height 9
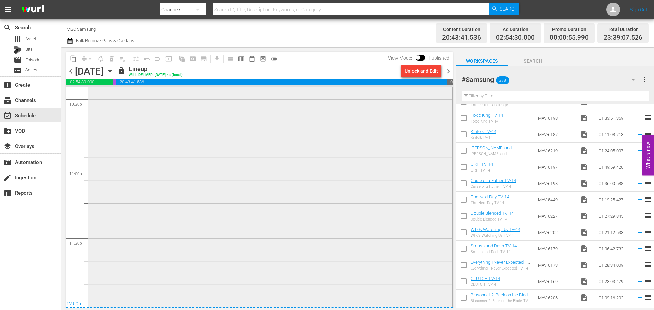
scroll to position [3128, 0]
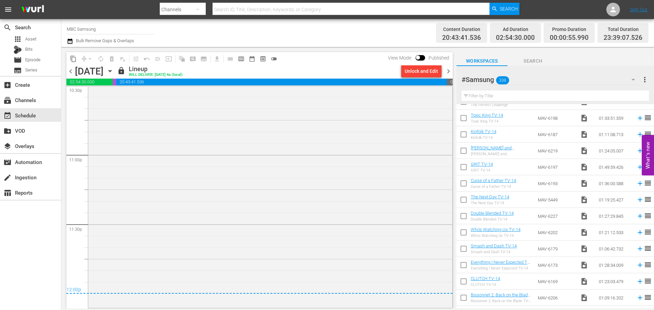
drag, startPoint x: 451, startPoint y: 74, endPoint x: 452, endPoint y: 225, distance: 151.6
click at [450, 74] on span "chevron_right" at bounding box center [448, 71] width 9 height 9
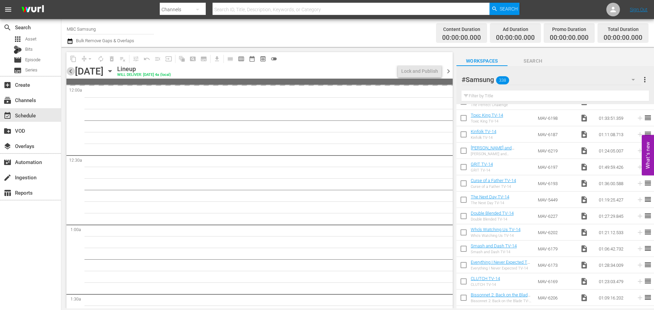
click at [72, 70] on span "chevron_left" at bounding box center [70, 71] width 9 height 9
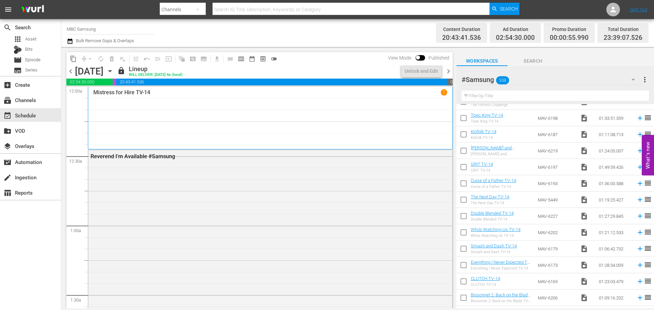
click at [449, 72] on span "chevron_right" at bounding box center [448, 71] width 9 height 9
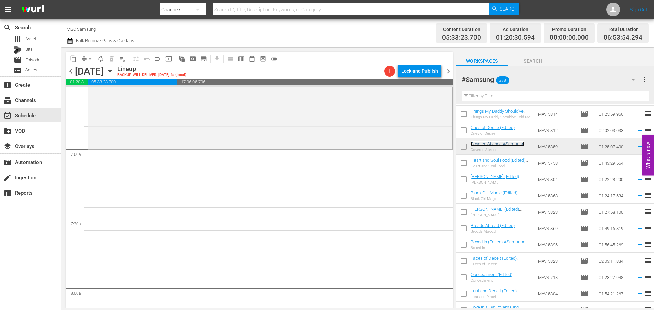
scroll to position [920, 0]
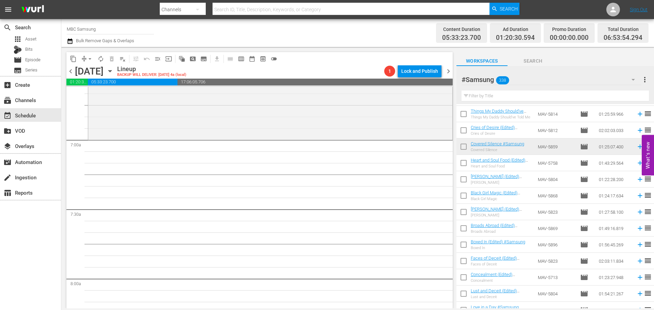
click at [521, 95] on input "text" at bounding box center [555, 96] width 187 height 11
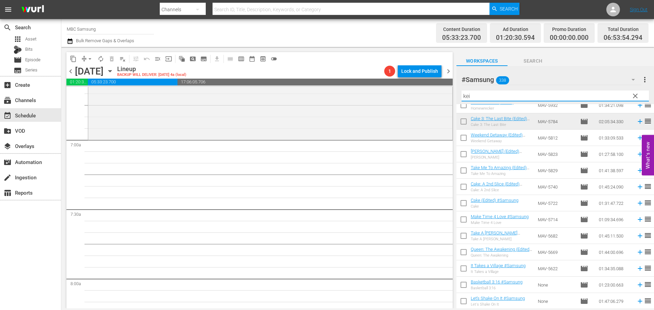
scroll to position [0, 0]
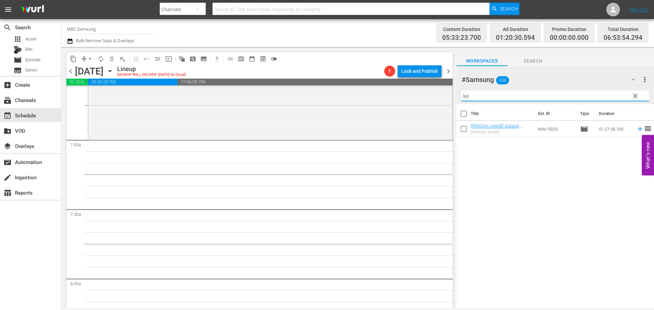
type input "k"
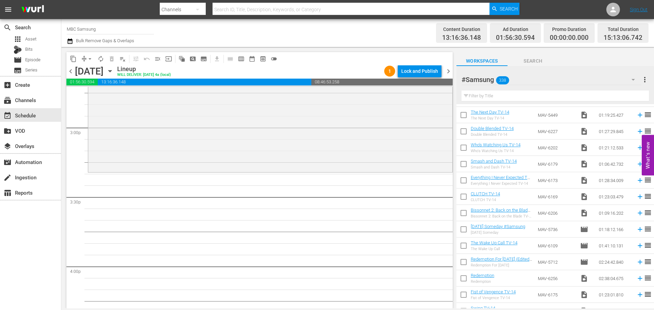
scroll to position [375, 0]
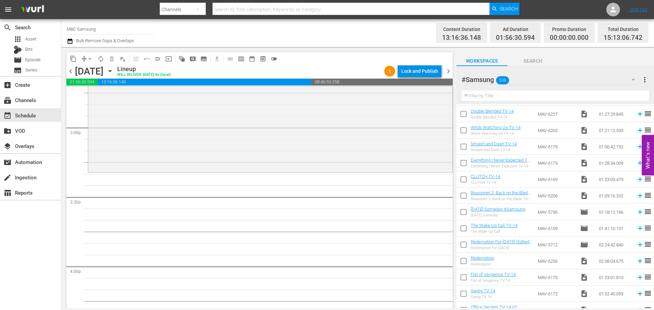
click at [499, 96] on input "text" at bounding box center [555, 96] width 187 height 11
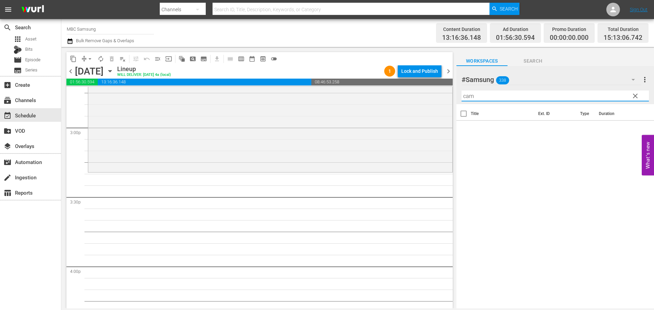
scroll to position [0, 0]
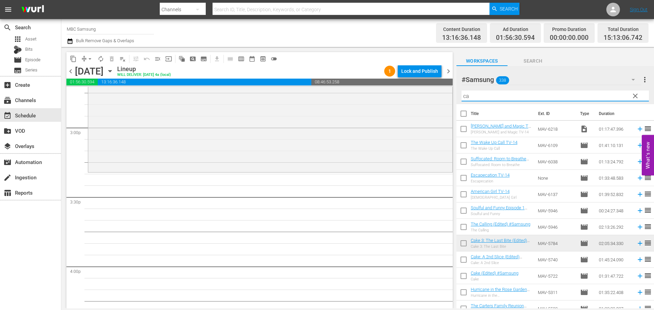
type input "c"
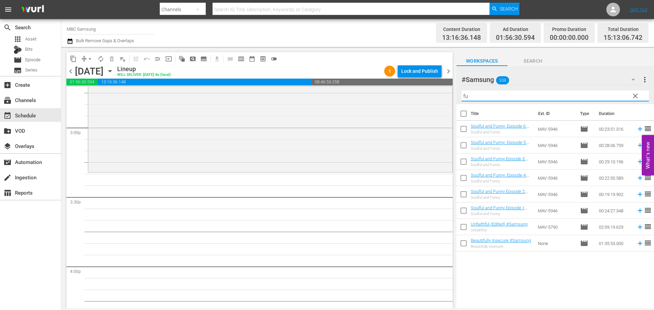
type input "f"
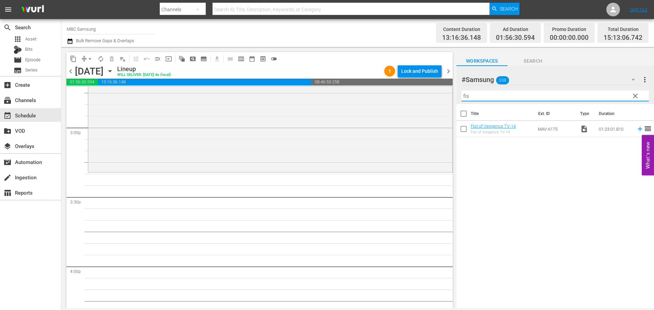
type input "fis"
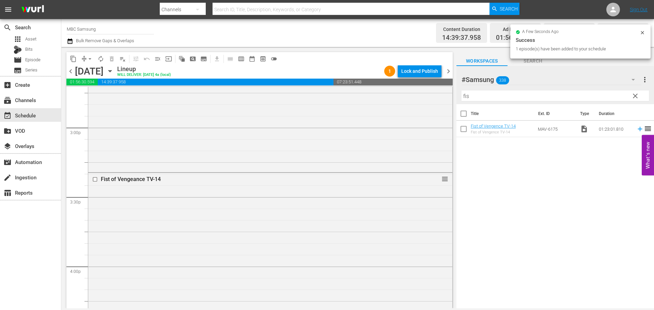
click at [636, 96] on span "clear" at bounding box center [635, 96] width 8 height 8
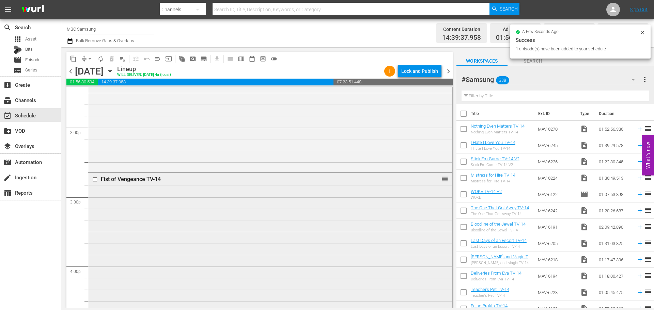
click at [230, 245] on div "Fist of Vengeance TV-14 reorder" at bounding box center [270, 268] width 364 height 190
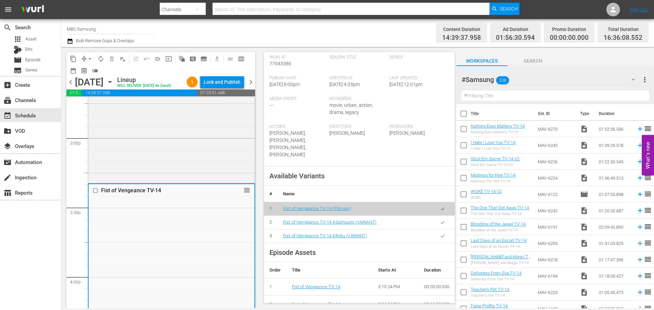
scroll to position [170, 0]
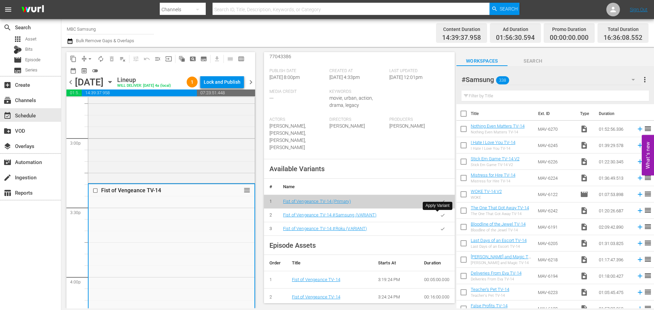
click at [436, 216] on button "button" at bounding box center [442, 215] width 13 height 13
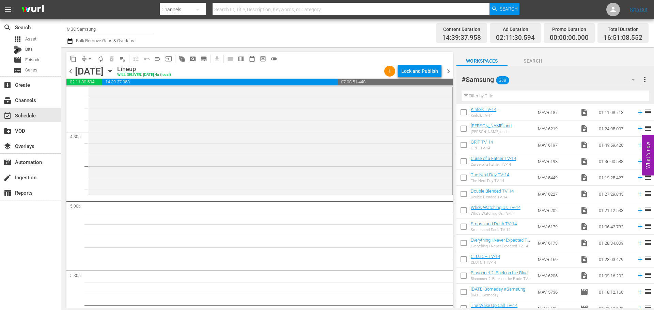
scroll to position [307, 0]
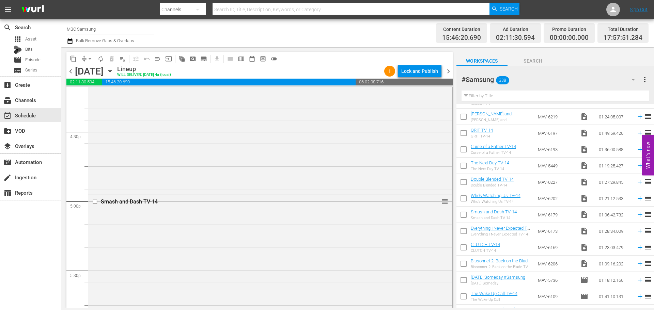
drag, startPoint x: 286, startPoint y: 226, endPoint x: 290, endPoint y: 228, distance: 3.5
click at [286, 226] on div "Smash and Dash TV-14 reorder" at bounding box center [270, 272] width 364 height 153
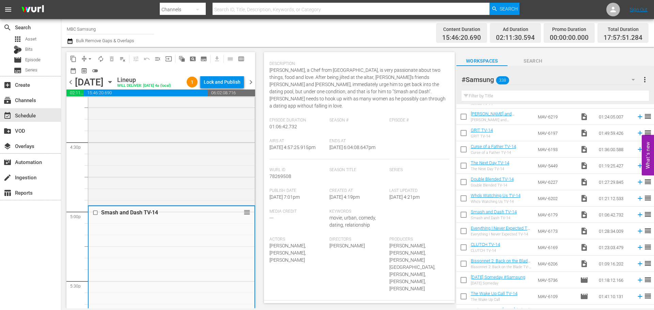
scroll to position [170, 0]
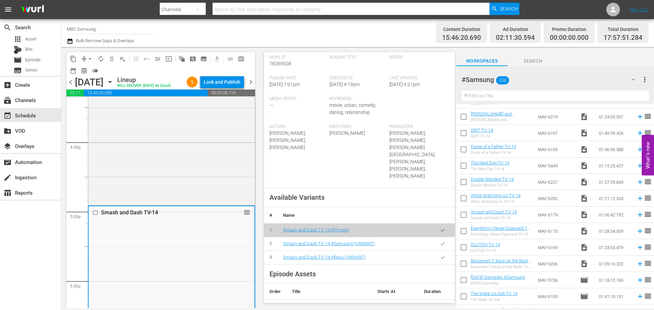
click at [436, 237] on button "button" at bounding box center [442, 243] width 13 height 13
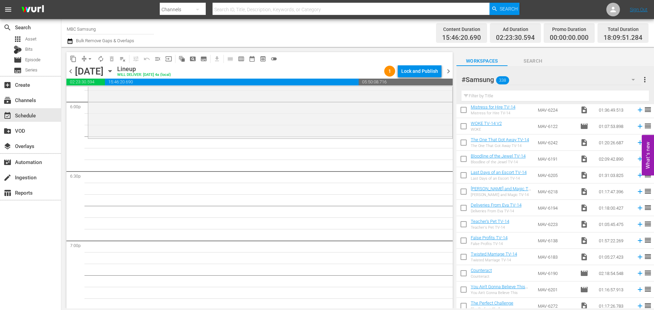
scroll to position [0, 0]
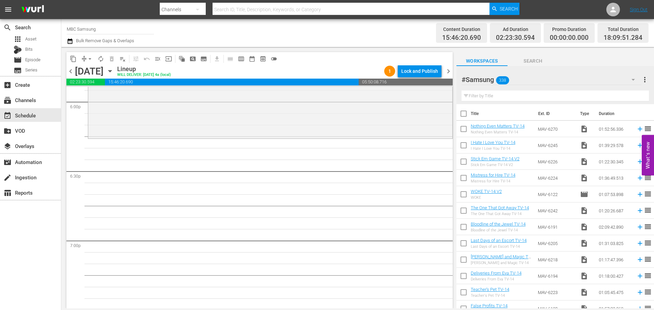
click at [565, 132] on td "MAV-6270" at bounding box center [556, 129] width 42 height 16
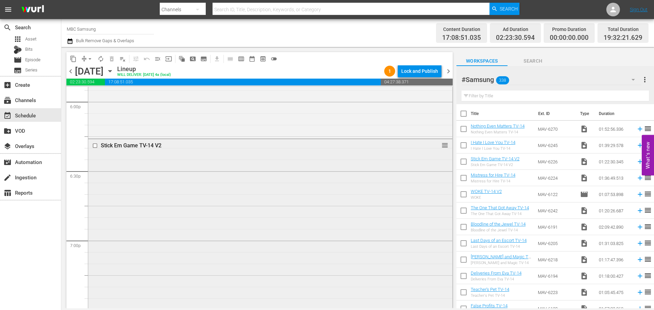
click at [244, 204] on div "Stick Em Game TV-14 V2 reorder" at bounding box center [270, 233] width 364 height 189
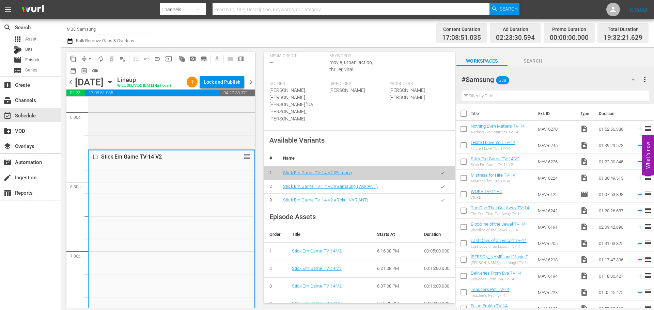
scroll to position [204, 0]
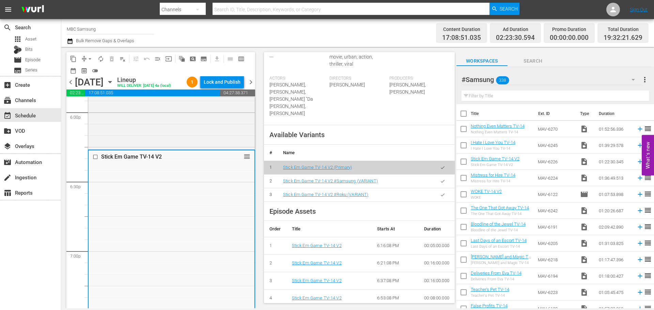
click at [440, 179] on icon "button" at bounding box center [442, 181] width 5 height 5
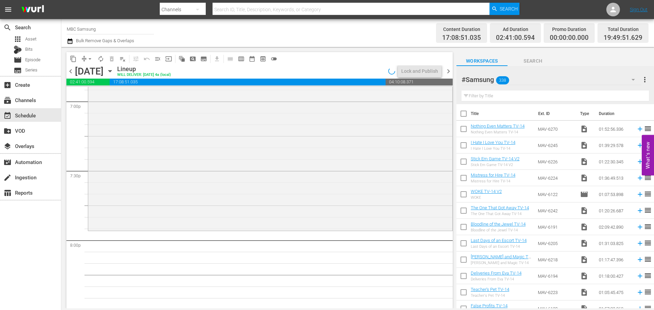
scroll to position [2691, 0]
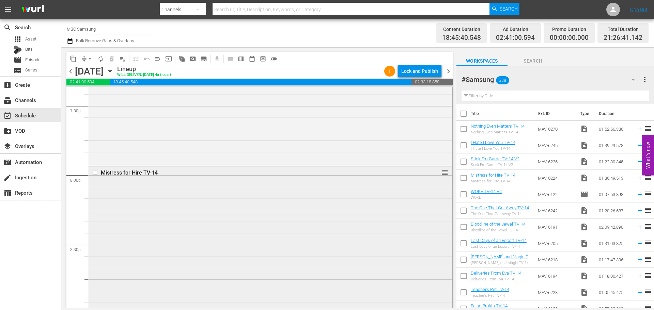
click at [185, 217] on div "Mistress for Hire TV-14 reorder" at bounding box center [270, 278] width 364 height 222
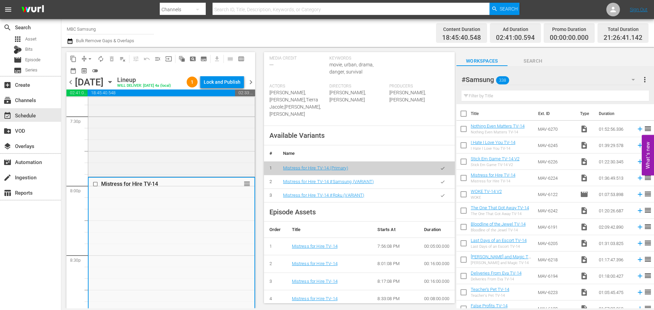
scroll to position [204, 0]
click at [436, 178] on button "button" at bounding box center [442, 181] width 13 height 13
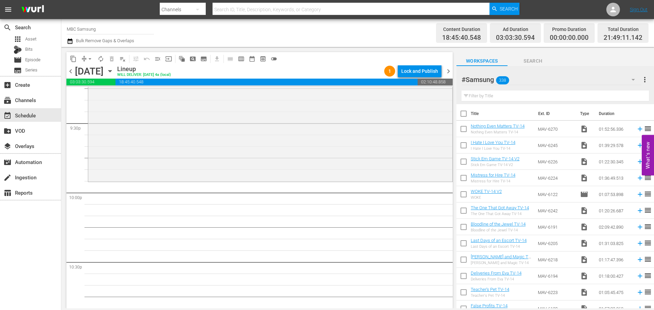
scroll to position [2997, 0]
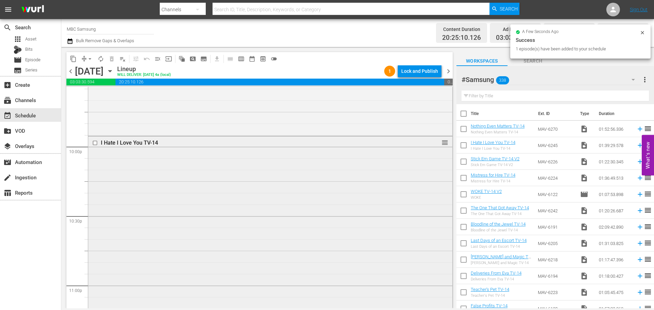
click at [201, 187] on div "I Hate I Love You TV-14 reorder" at bounding box center [270, 251] width 364 height 229
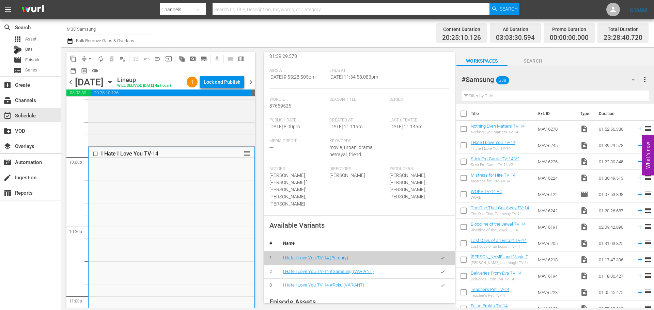
scroll to position [204, 0]
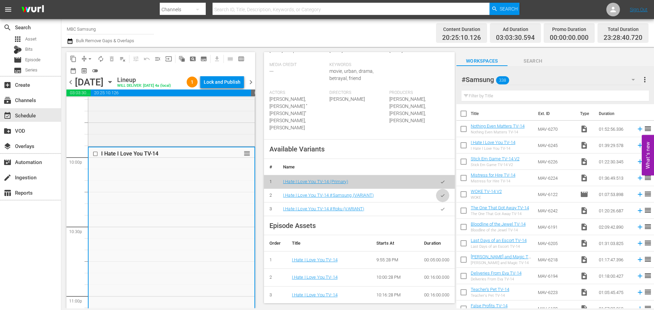
click at [440, 195] on icon "button" at bounding box center [442, 195] width 5 height 5
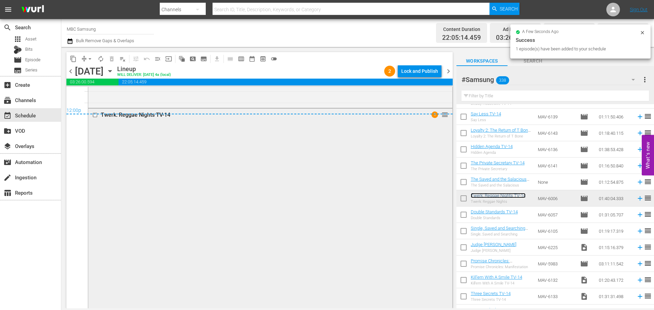
scroll to position [3339, 0]
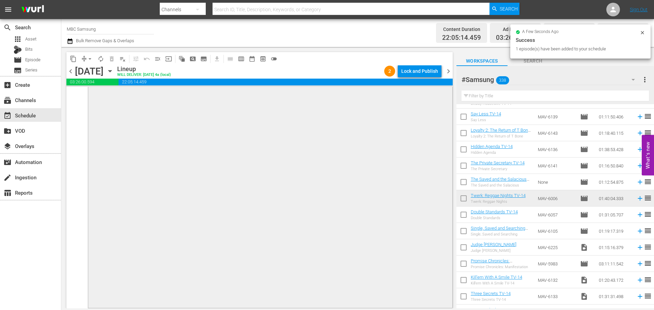
click at [164, 227] on div "Twerk: Reggae Nights TV-14 1 reorder" at bounding box center [270, 192] width 364 height 230
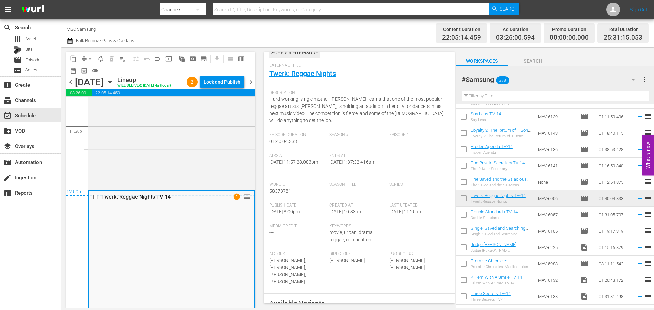
scroll to position [170, 0]
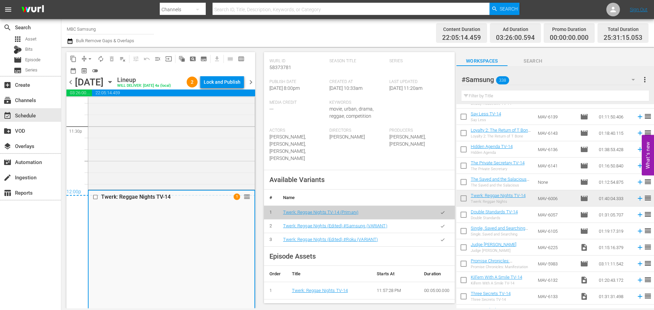
click at [440, 229] on icon "button" at bounding box center [442, 226] width 5 height 5
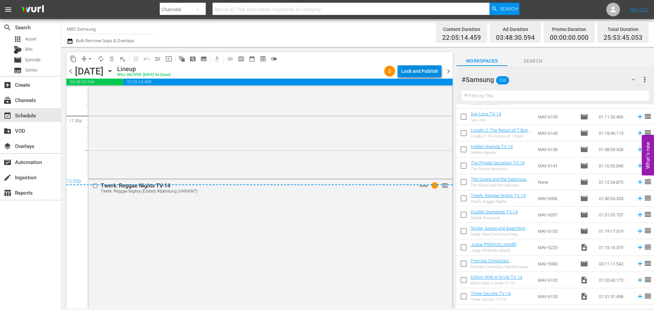
click at [420, 74] on div "Lock and Publish" at bounding box center [419, 71] width 37 height 12
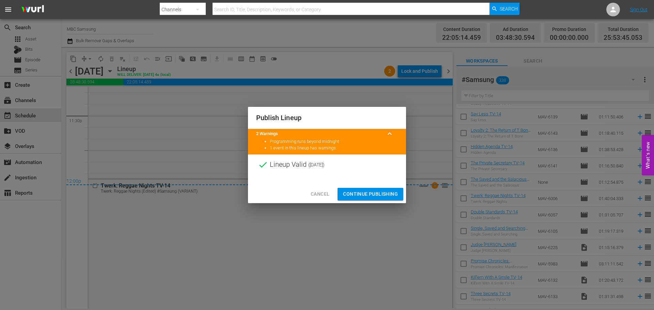
click at [363, 191] on span "Continue Publishing" at bounding box center [370, 194] width 55 height 9
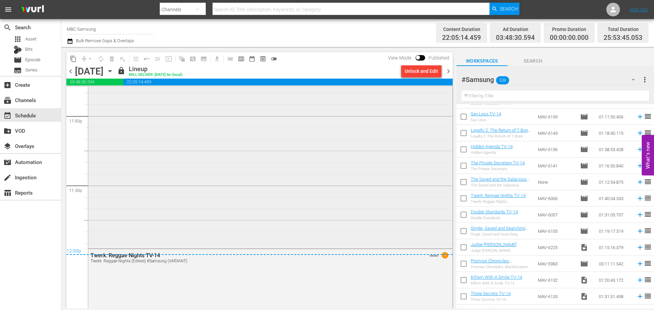
scroll to position [3168, 0]
drag, startPoint x: 450, startPoint y: 72, endPoint x: 449, endPoint y: 277, distance: 205.0
click at [450, 72] on span "chevron_right" at bounding box center [448, 71] width 9 height 9
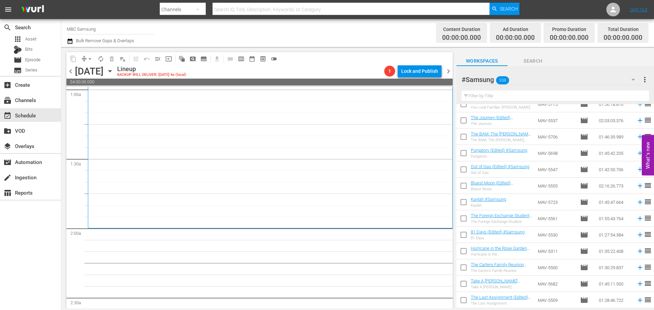
scroll to position [3883, 0]
